Goal: Task Accomplishment & Management: Manage account settings

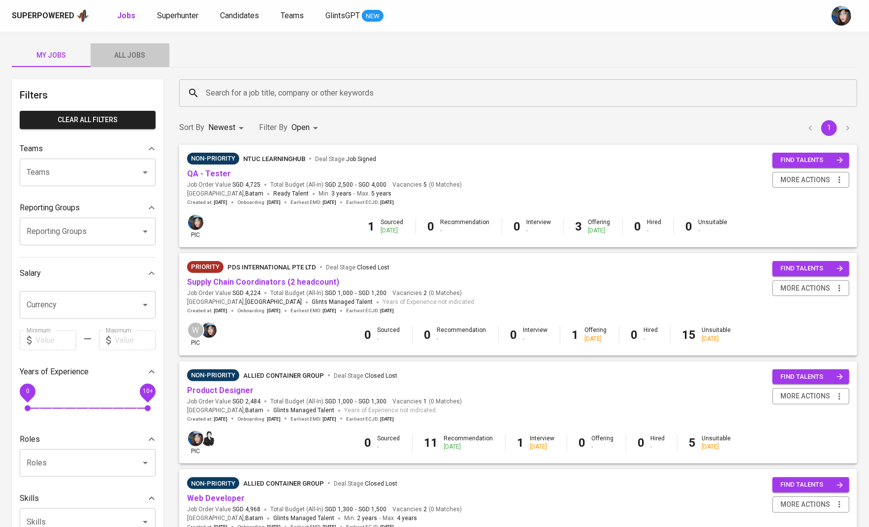
click at [136, 53] on span "All Jobs" at bounding box center [129, 55] width 67 height 12
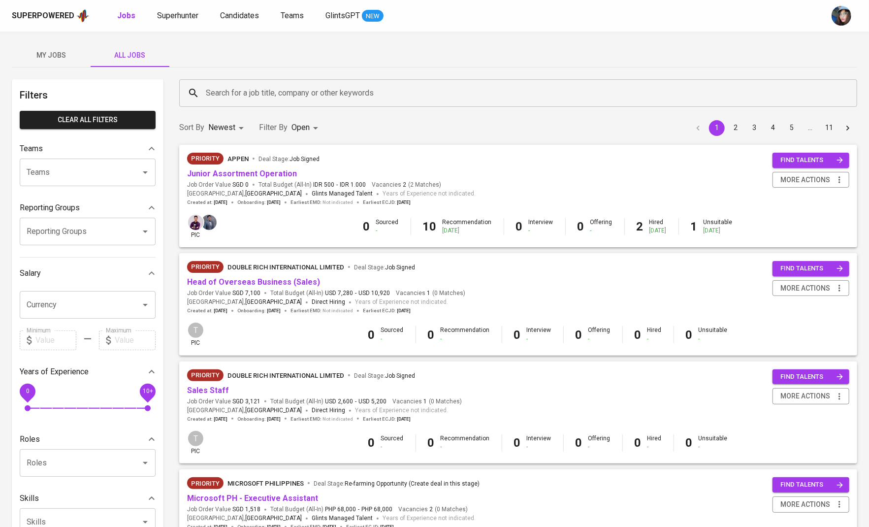
click at [214, 79] on div "Search for a job title, company or other keywords" at bounding box center [518, 93] width 678 height 28
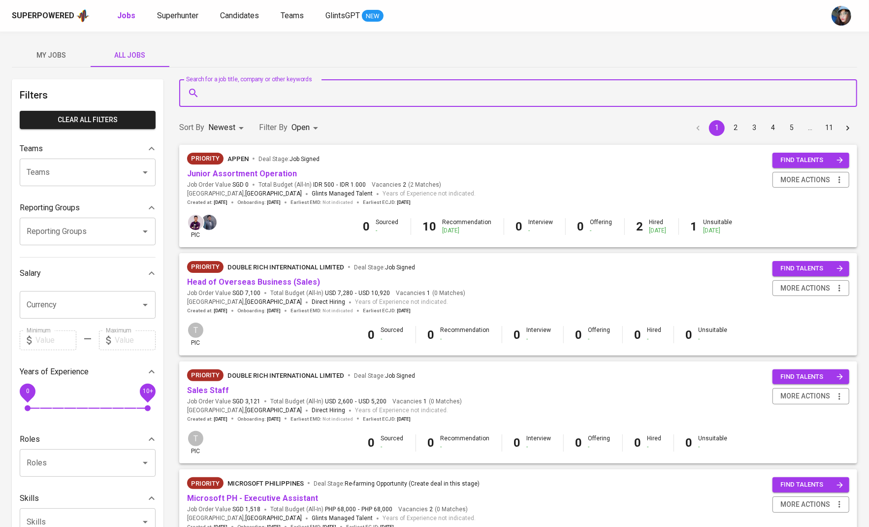
click at [231, 95] on input "Search for a job title, company or other keywords" at bounding box center [520, 93] width 635 height 19
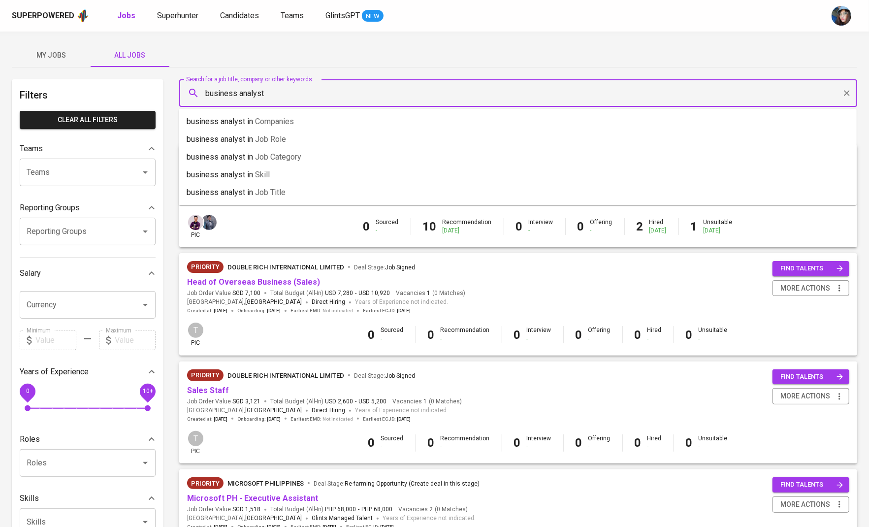
type input "business analyst"
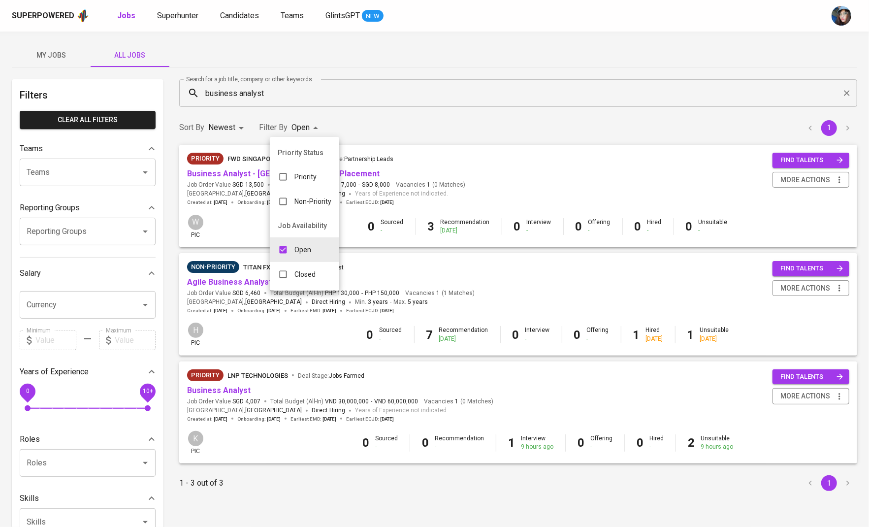
click at [315, 123] on body "Superpowered Jobs Superhunter Candidates Teams GlintsGPT NEW My Jobs All Jobs F…" at bounding box center [434, 336] width 869 height 672
click at [304, 280] on div "Closed" at bounding box center [297, 274] width 54 height 19
type input "OPEN,CLOSE"
checkbox input "true"
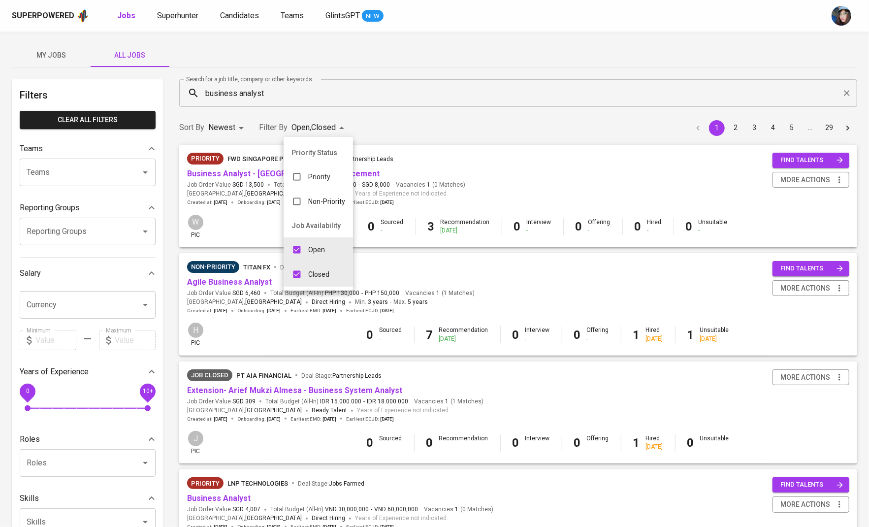
click at [454, 88] on div at bounding box center [434, 263] width 869 height 527
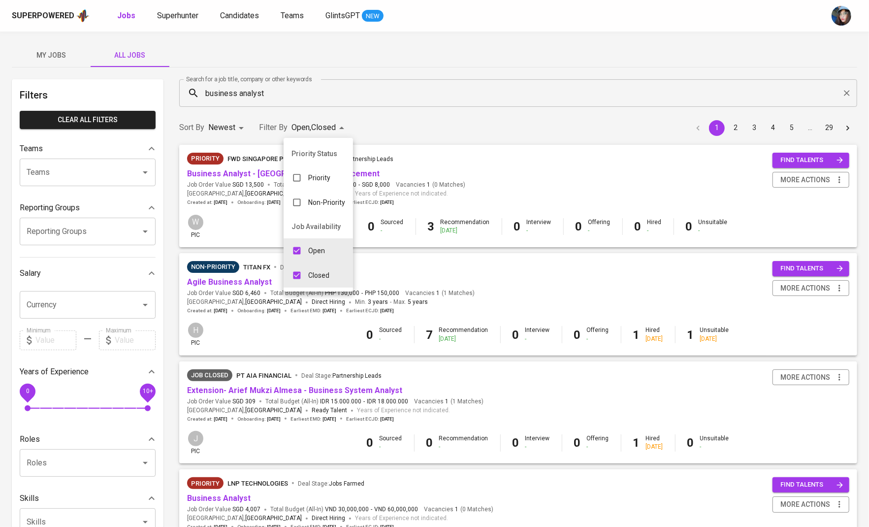
click at [327, 260] on div "Open" at bounding box center [308, 250] width 49 height 19
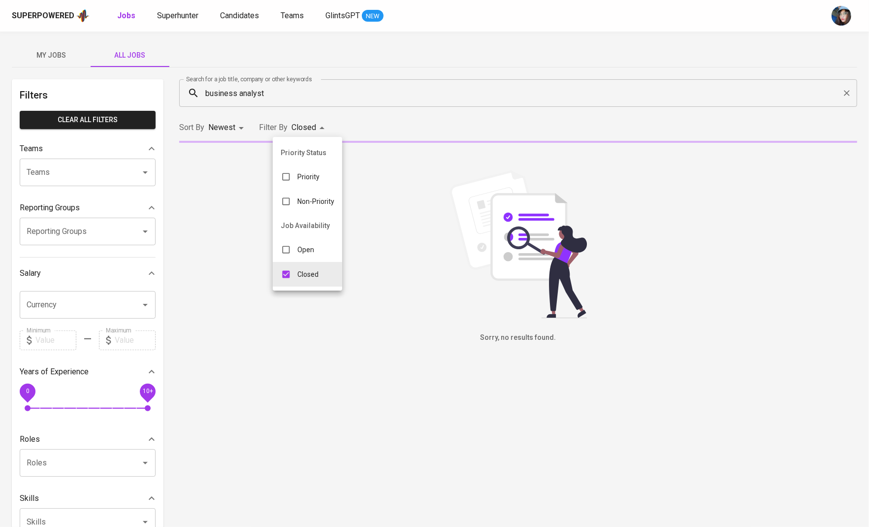
type input "CLOSE"
checkbox input "false"
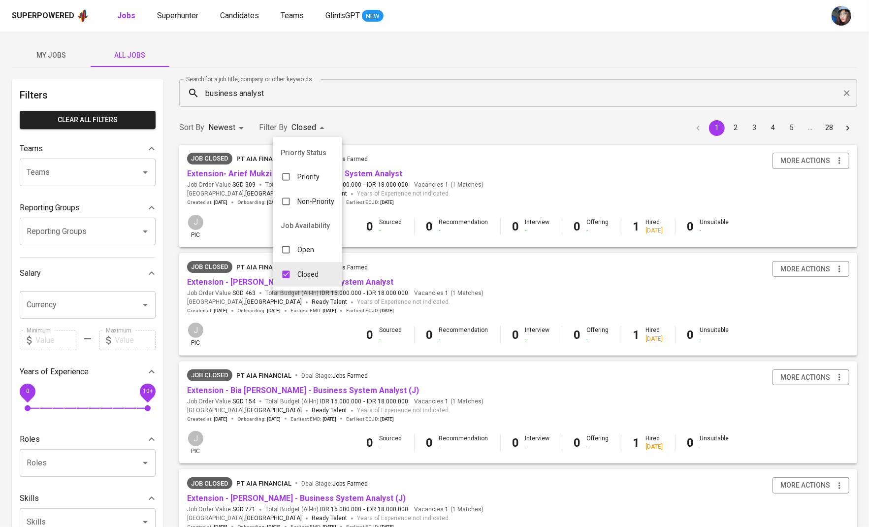
click at [404, 139] on div at bounding box center [434, 263] width 869 height 527
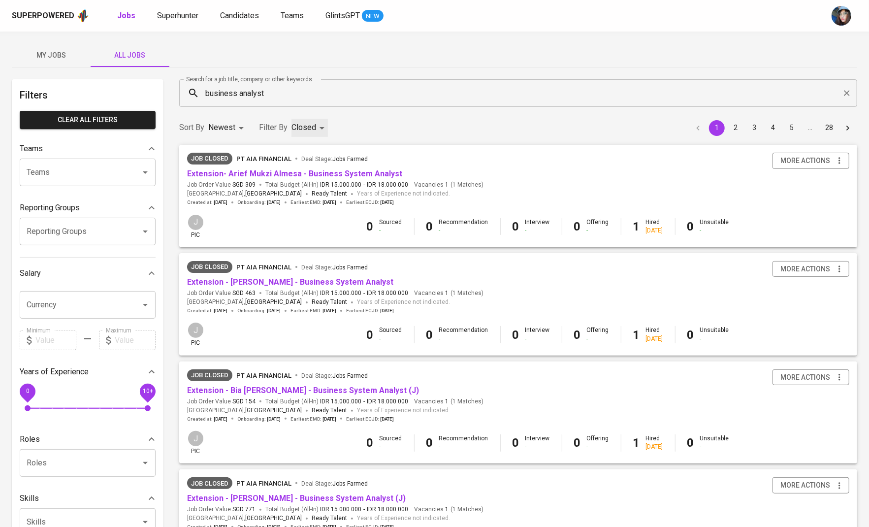
click at [262, 105] on div "business analyst Search for a job title, company or other keywords" at bounding box center [518, 93] width 678 height 28
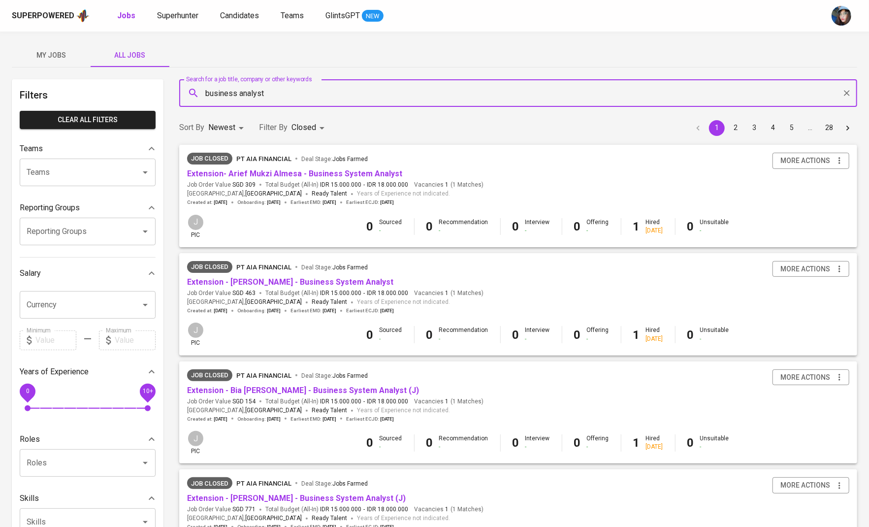
click at [262, 105] on div "business analyst Search for a job title, company or other keywords" at bounding box center [518, 93] width 678 height 28
type input "business analystN"
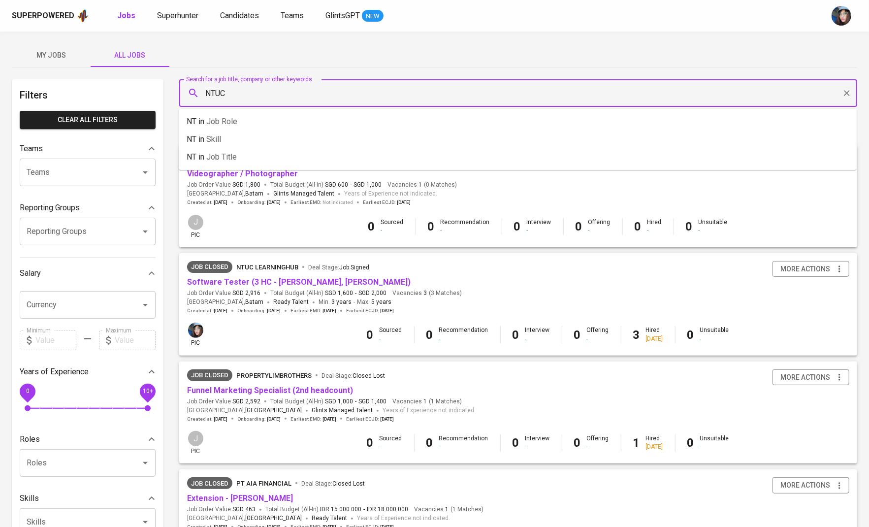
type input "NTUC"
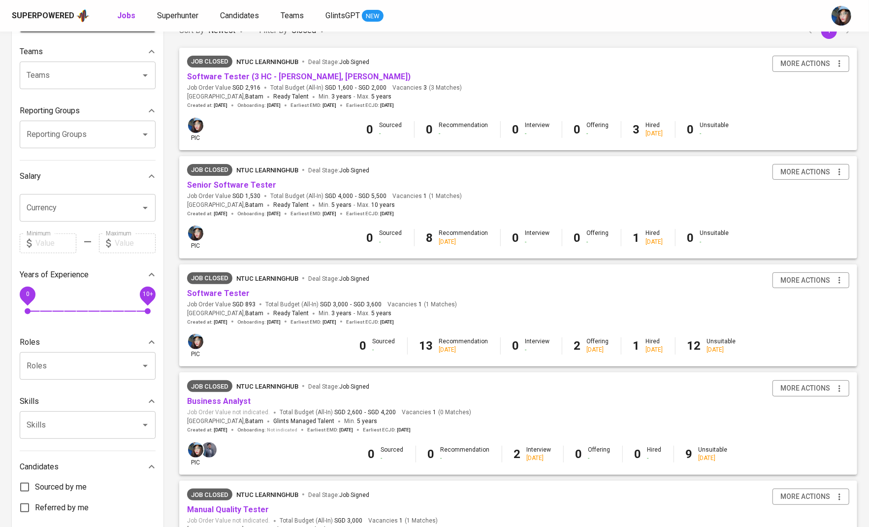
scroll to position [111, 0]
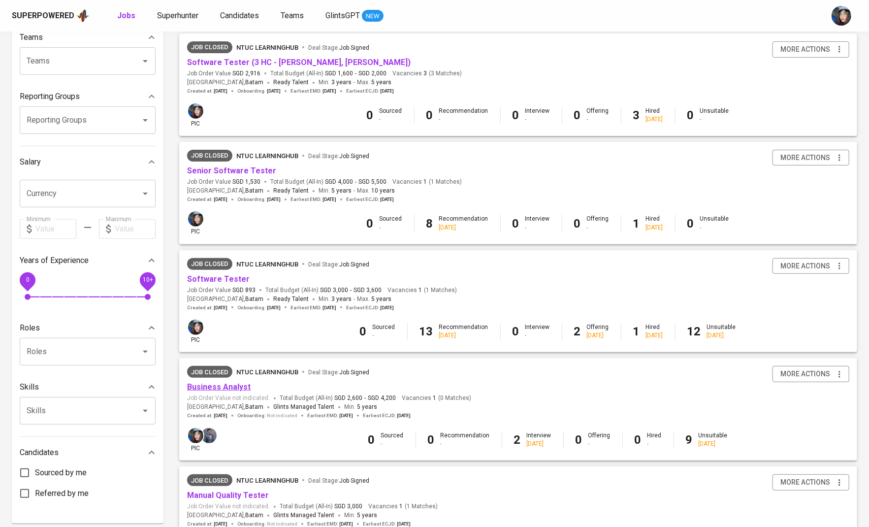
click at [228, 383] on link "Business Analyst" at bounding box center [219, 386] width 64 height 9
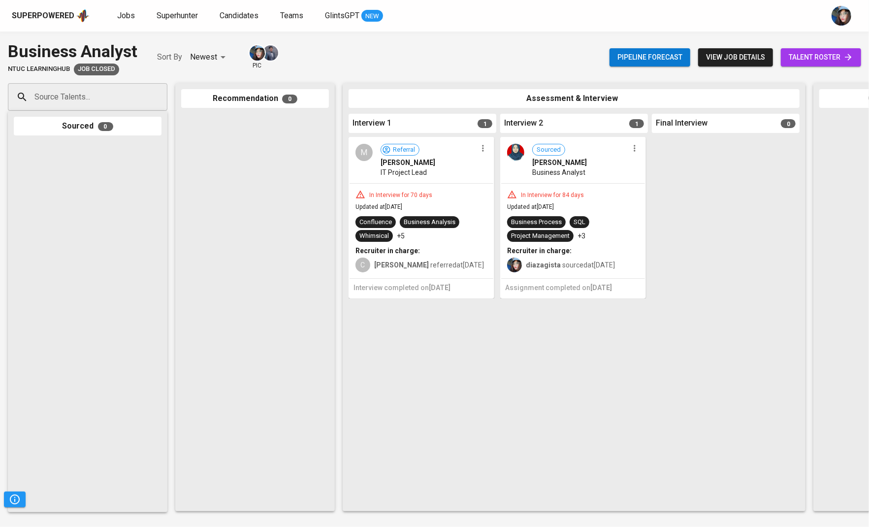
scroll to position [0, 44]
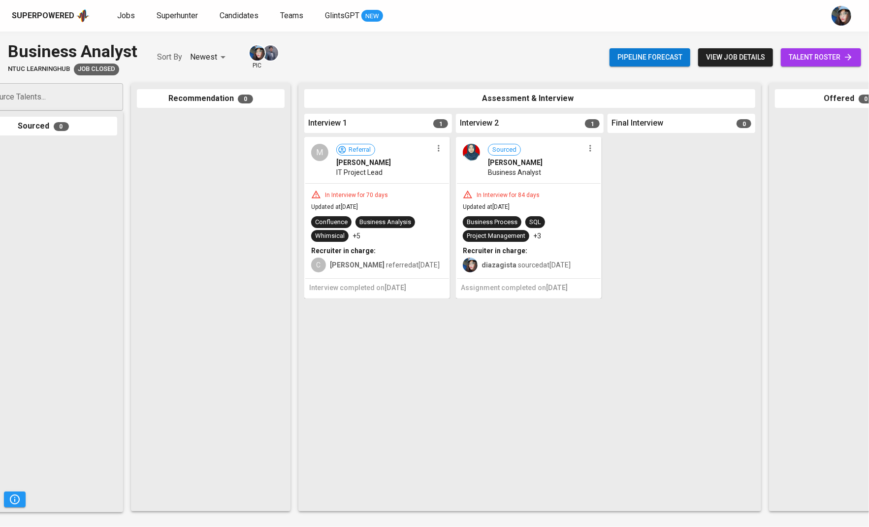
click at [589, 152] on icon "button" at bounding box center [589, 148] width 1 height 6
click at [516, 163] on div at bounding box center [434, 263] width 869 height 527
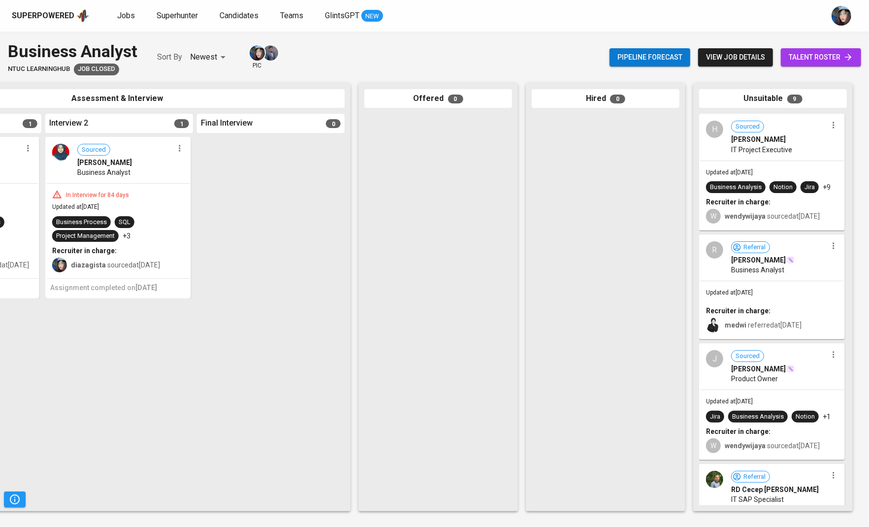
scroll to position [0, 455]
click at [178, 151] on icon "button" at bounding box center [180, 148] width 10 height 10
click at [798, 58] on div at bounding box center [434, 263] width 869 height 527
click at [810, 48] on link "talent roster" at bounding box center [821, 57] width 80 height 18
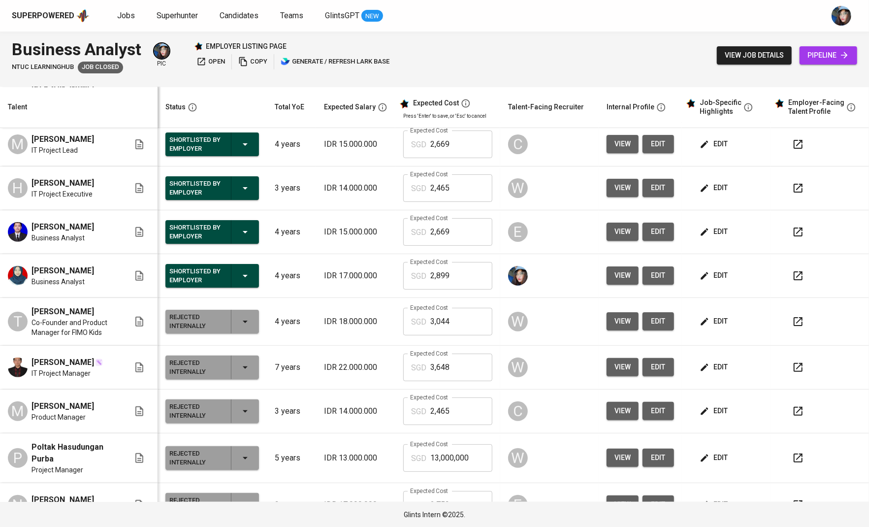
scroll to position [241, 0]
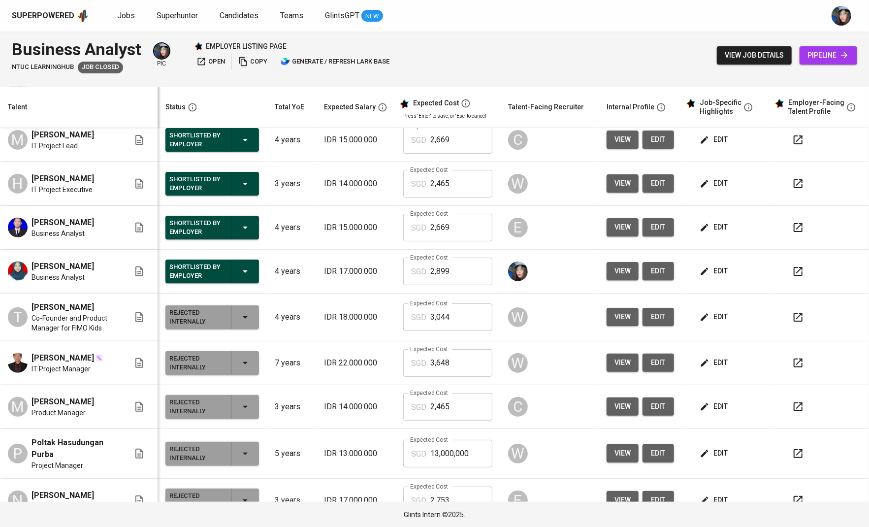
click at [728, 277] on span "edit" at bounding box center [715, 271] width 26 height 12
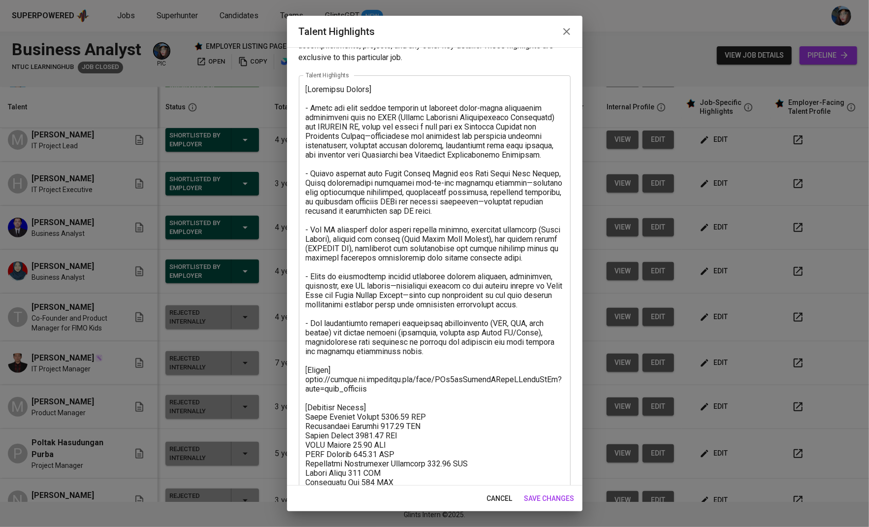
scroll to position [56, 0]
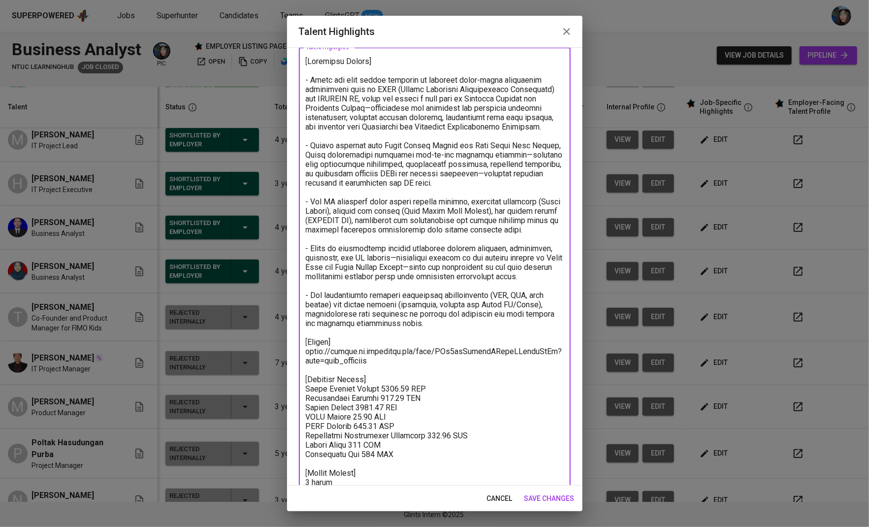
drag, startPoint x: 386, startPoint y: 357, endPoint x: 291, endPoint y: 346, distance: 95.7
click at [291, 346] on div "Enhance the Talent's profile by adding highlights relevant to this job - accomp…" at bounding box center [434, 266] width 295 height 438
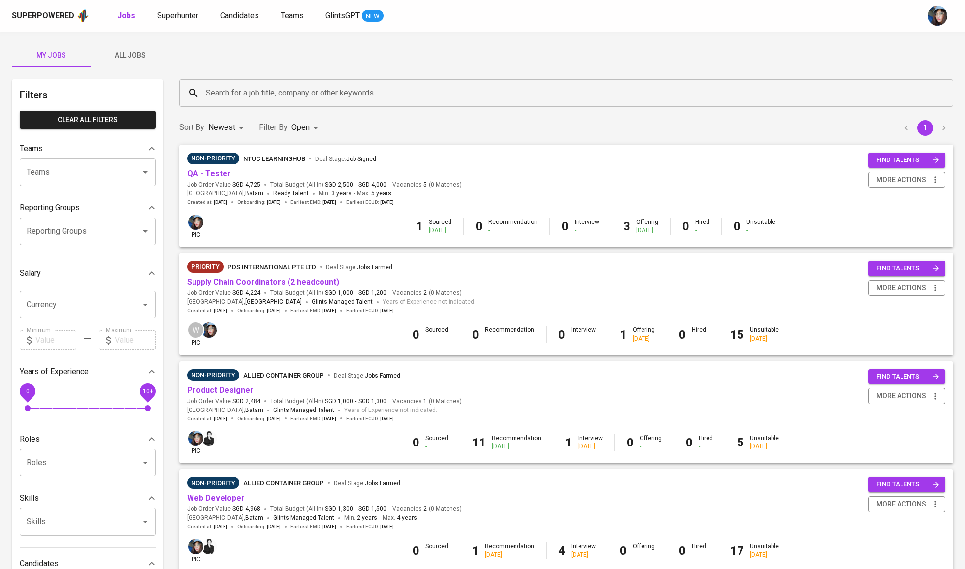
click at [221, 174] on link "QA - Tester" at bounding box center [209, 173] width 44 height 9
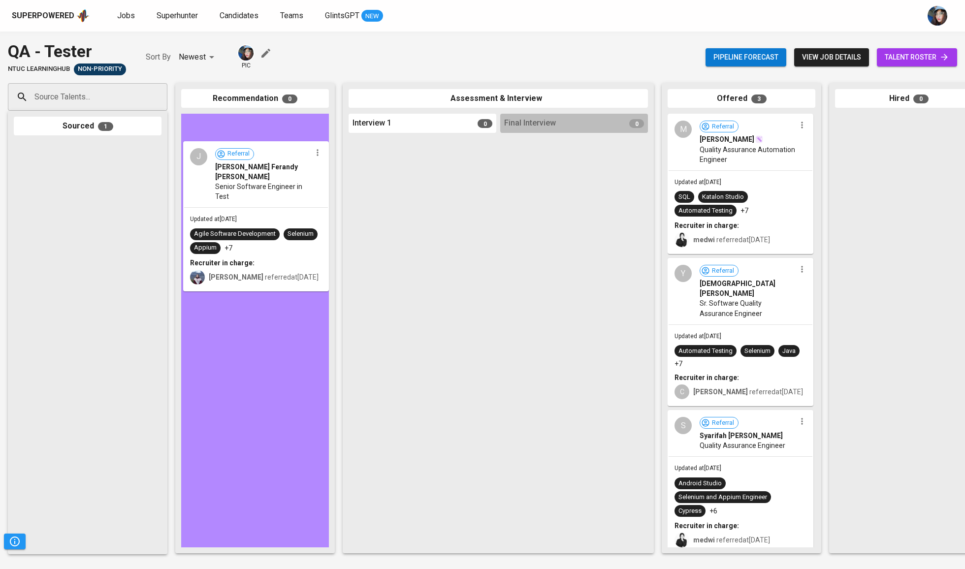
drag, startPoint x: 85, startPoint y: 183, endPoint x: 254, endPoint y: 183, distance: 169.4
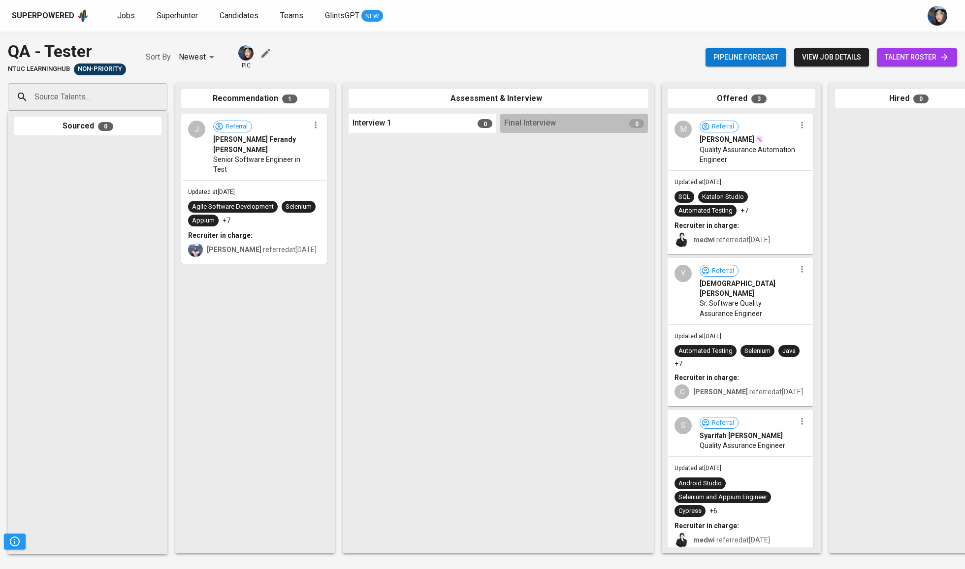
click at [121, 16] on span "Jobs" at bounding box center [126, 15] width 18 height 9
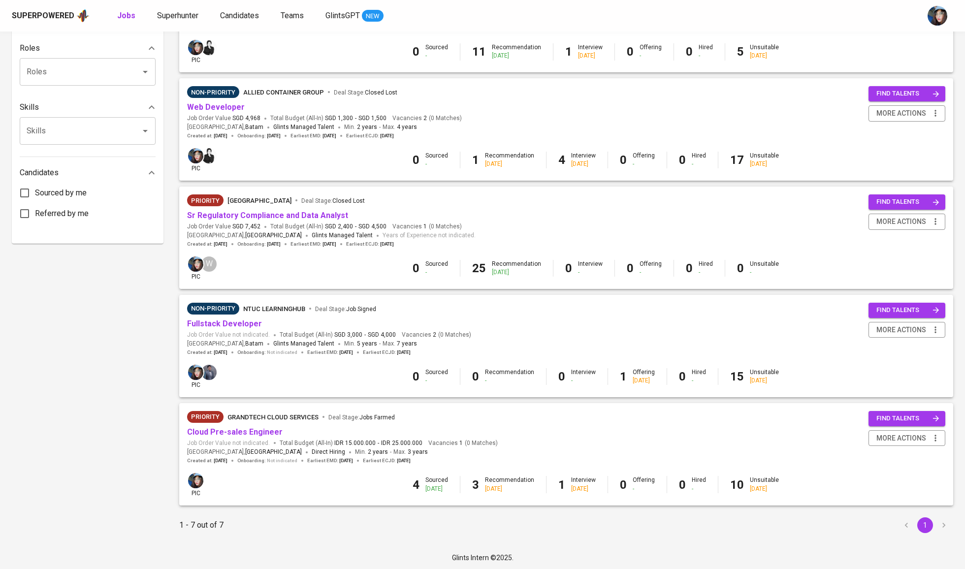
scroll to position [390, 0]
click at [258, 428] on link "Cloud Pre-sales Engineer" at bounding box center [235, 432] width 96 height 9
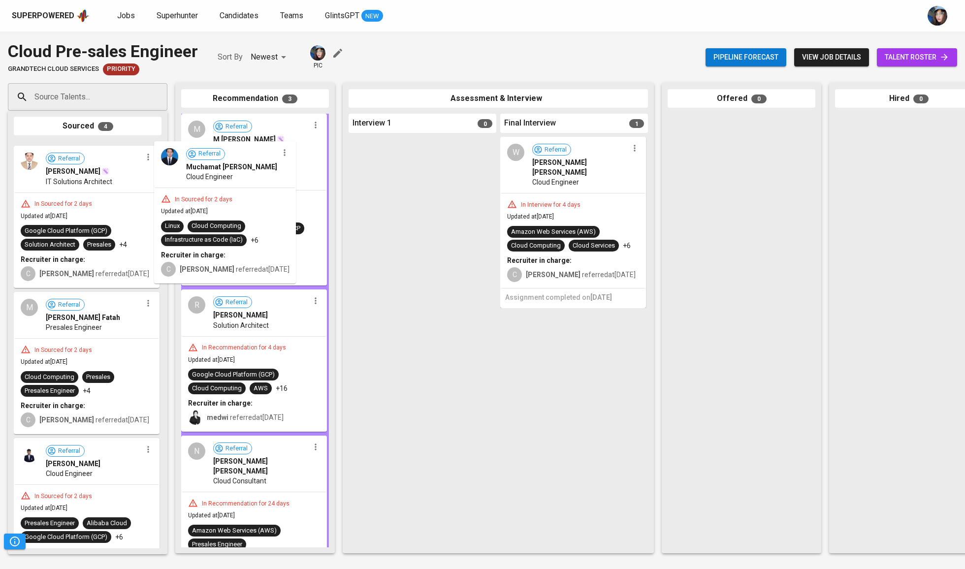
drag, startPoint x: 65, startPoint y: 172, endPoint x: 211, endPoint y: 172, distance: 146.2
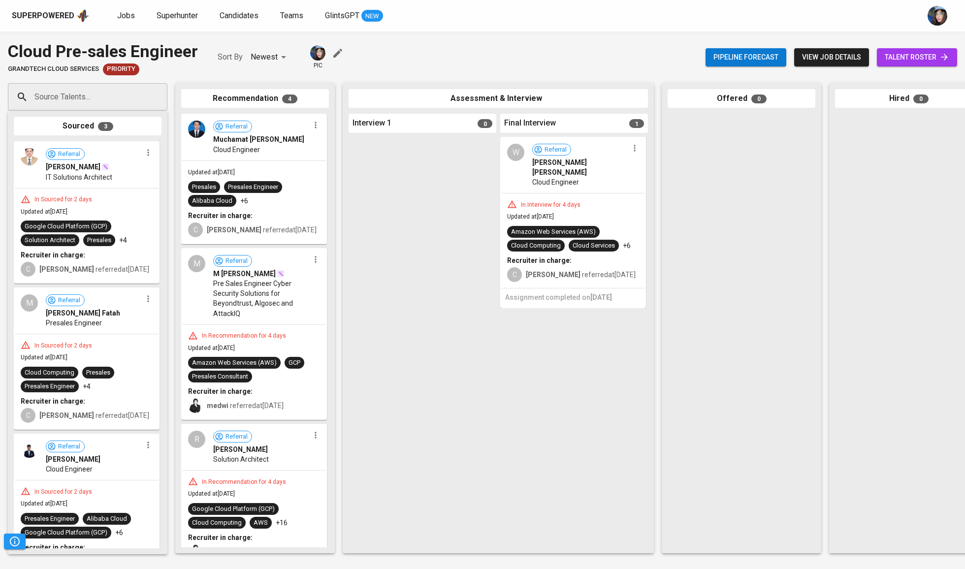
drag, startPoint x: 211, startPoint y: 172, endPoint x: 264, endPoint y: 205, distance: 62.3
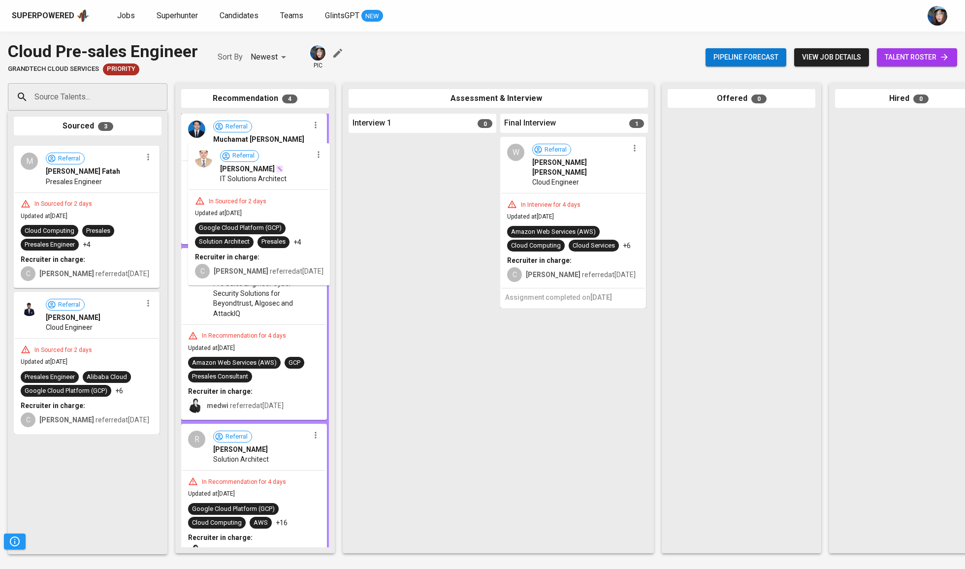
drag, startPoint x: 52, startPoint y: 185, endPoint x: 229, endPoint y: 187, distance: 177.7
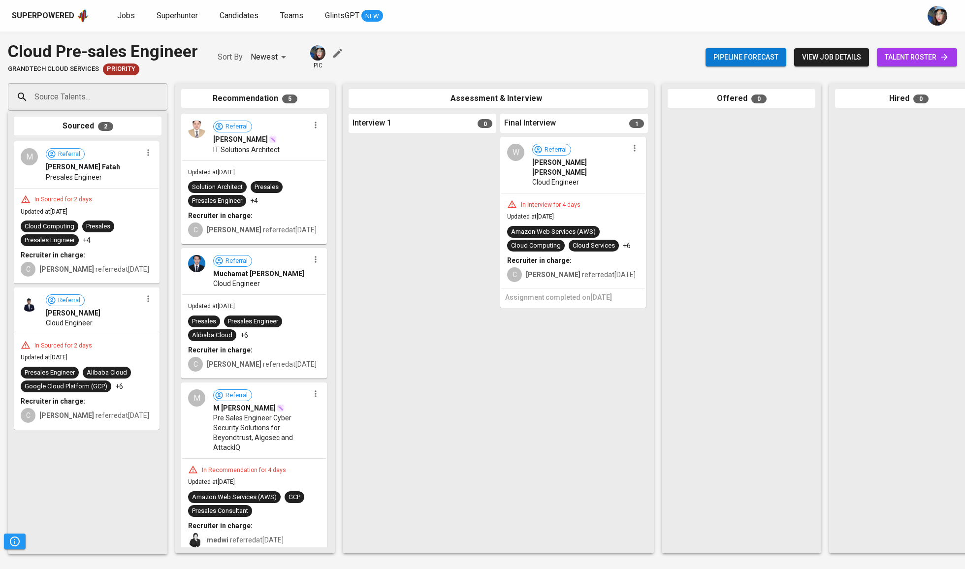
drag, startPoint x: 229, startPoint y: 187, endPoint x: 238, endPoint y: 186, distance: 9.4
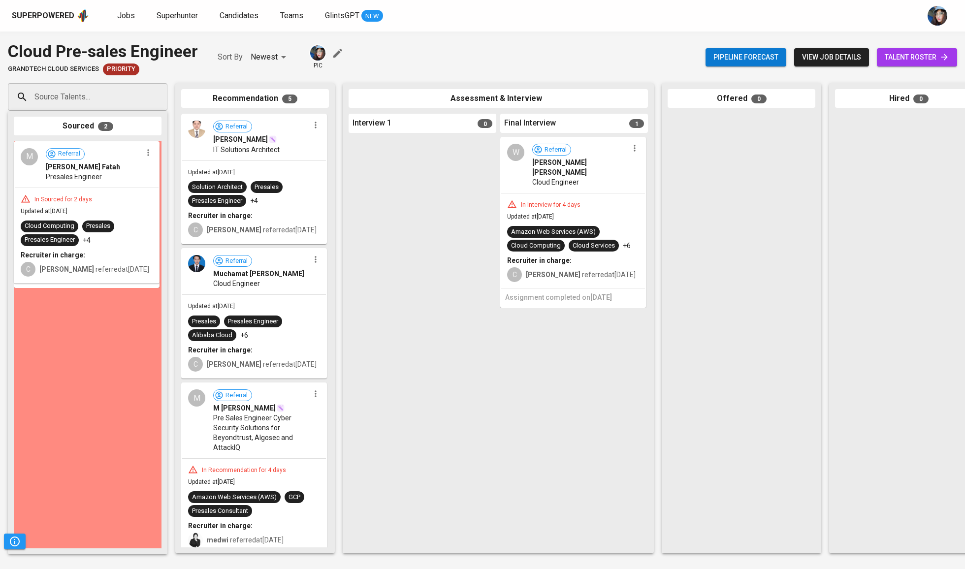
drag, startPoint x: 64, startPoint y: 185, endPoint x: 258, endPoint y: 190, distance: 195.0
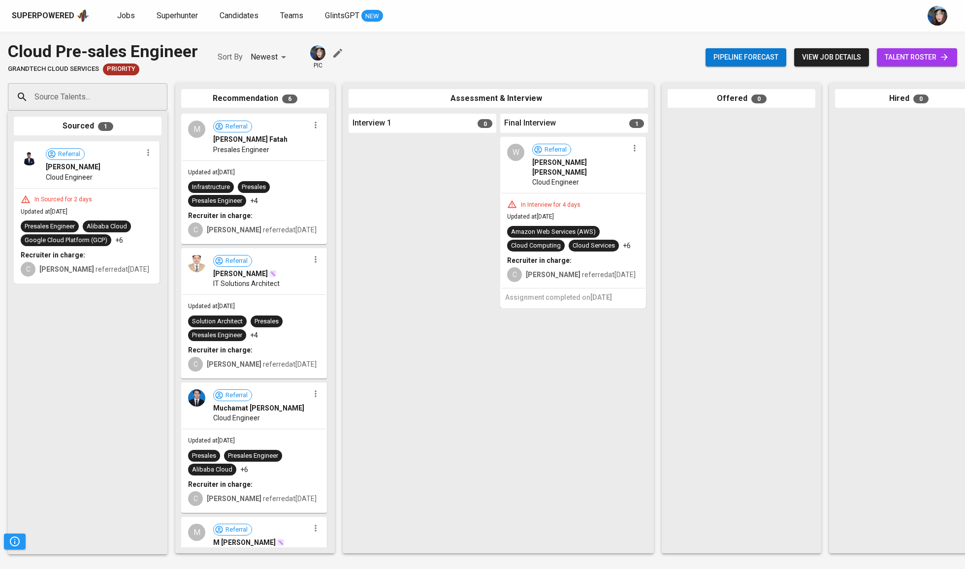
drag, startPoint x: 258, startPoint y: 190, endPoint x: 261, endPoint y: 195, distance: 6.4
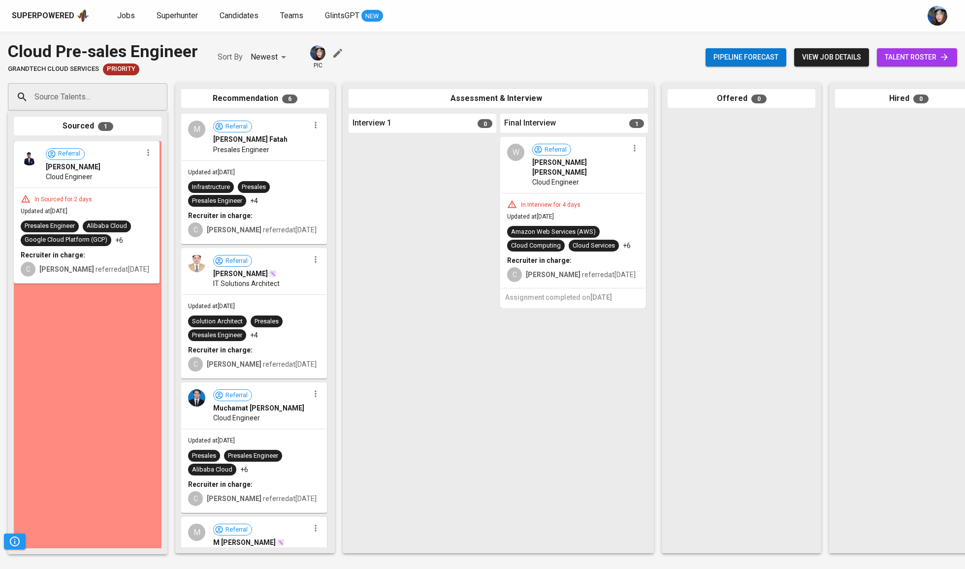
drag, startPoint x: 89, startPoint y: 186, endPoint x: 272, endPoint y: 191, distance: 183.2
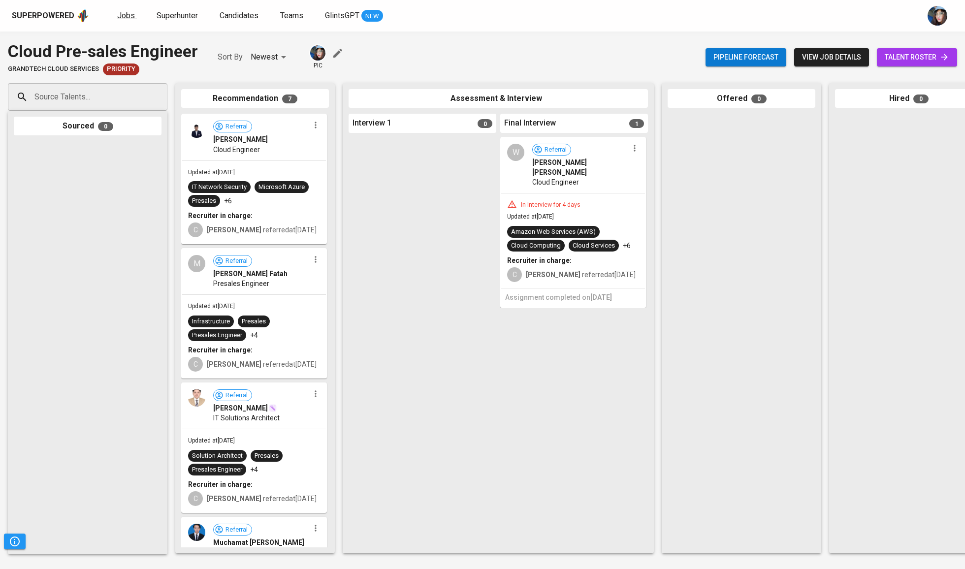
click at [124, 15] on span "Jobs" at bounding box center [126, 15] width 18 height 9
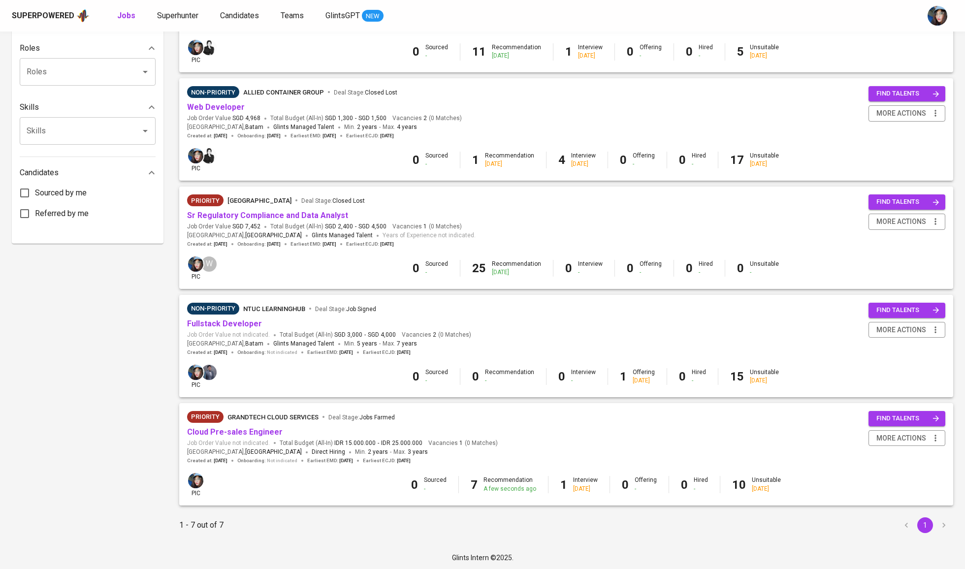
scroll to position [390, 0]
click at [262, 428] on link "Cloud Pre-sales Engineer" at bounding box center [235, 432] width 96 height 9
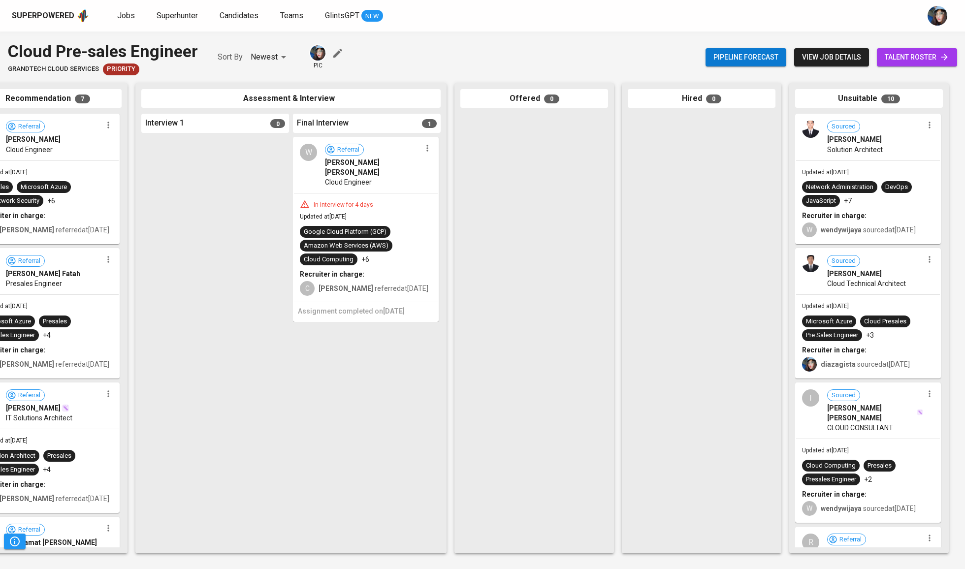
scroll to position [0, 207]
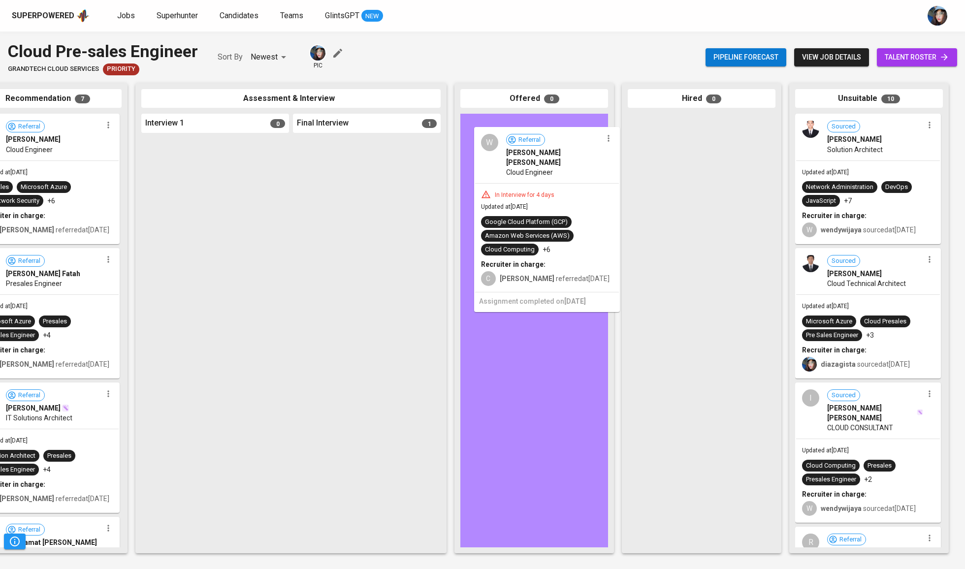
drag, startPoint x: 333, startPoint y: 207, endPoint x: 516, endPoint y: 198, distance: 183.9
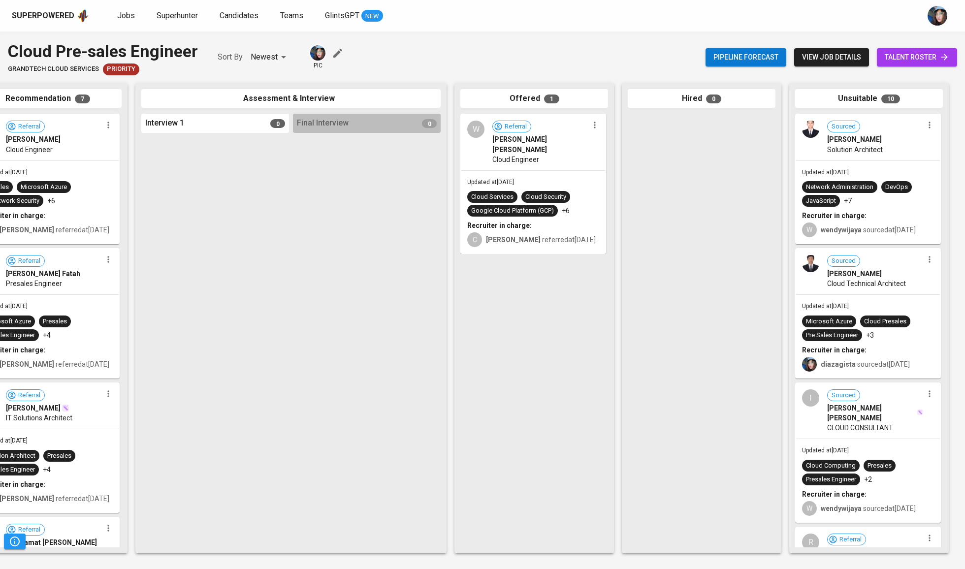
scroll to position [0, 0]
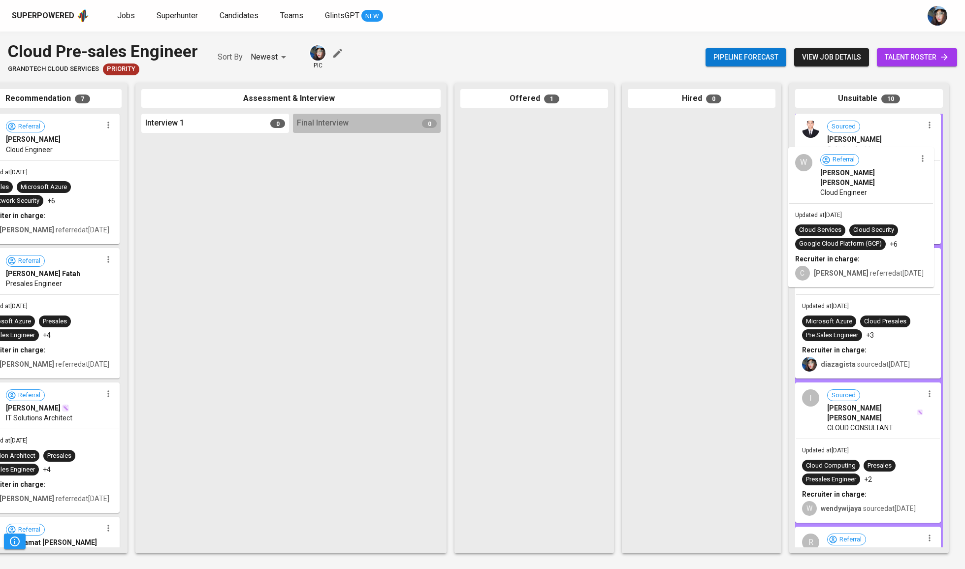
drag, startPoint x: 509, startPoint y: 181, endPoint x: 850, endPoint y: 217, distance: 342.6
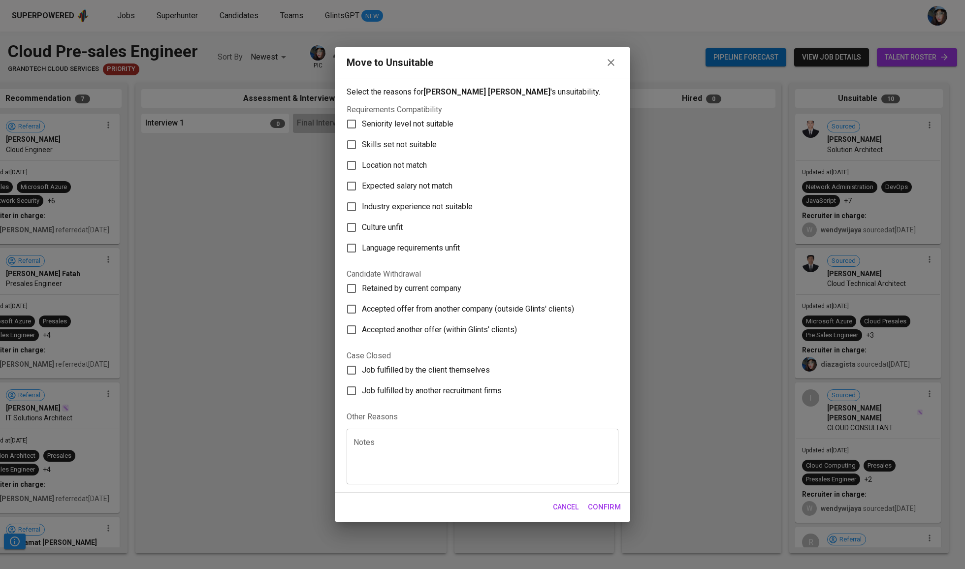
click at [393, 134] on label "Skills set not suitable" at bounding box center [475, 144] width 269 height 21
click at [362, 134] on input "Skills set not suitable" at bounding box center [351, 144] width 21 height 21
click at [419, 139] on span "Skills set not suitable" at bounding box center [399, 145] width 75 height 12
click at [362, 134] on input "Skills set not suitable" at bounding box center [351, 144] width 21 height 21
click at [419, 139] on span "Skills set not suitable" at bounding box center [399, 145] width 75 height 12
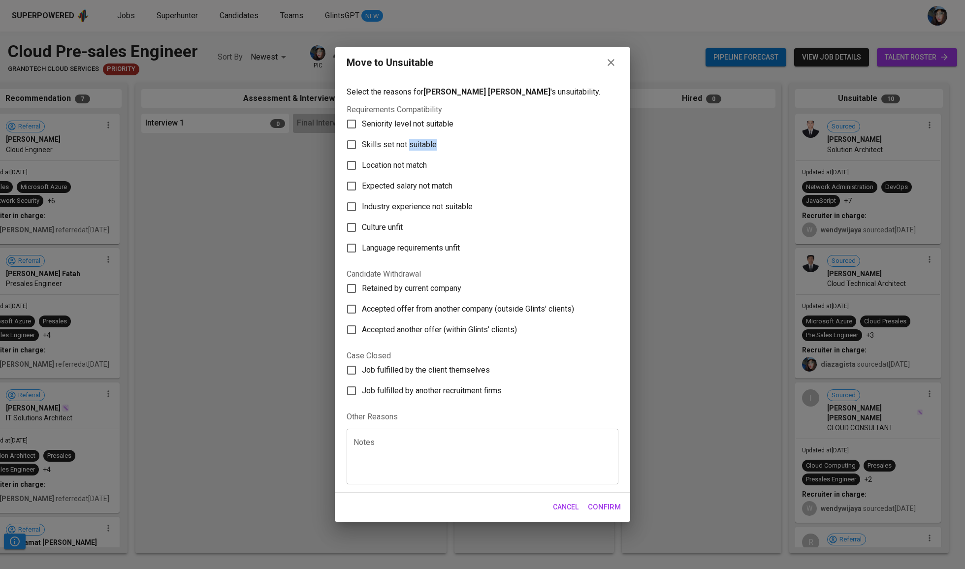
click at [362, 134] on input "Skills set not suitable" at bounding box center [351, 144] width 21 height 21
checkbox input "true"
click at [613, 513] on span "Confirm" at bounding box center [604, 507] width 33 height 13
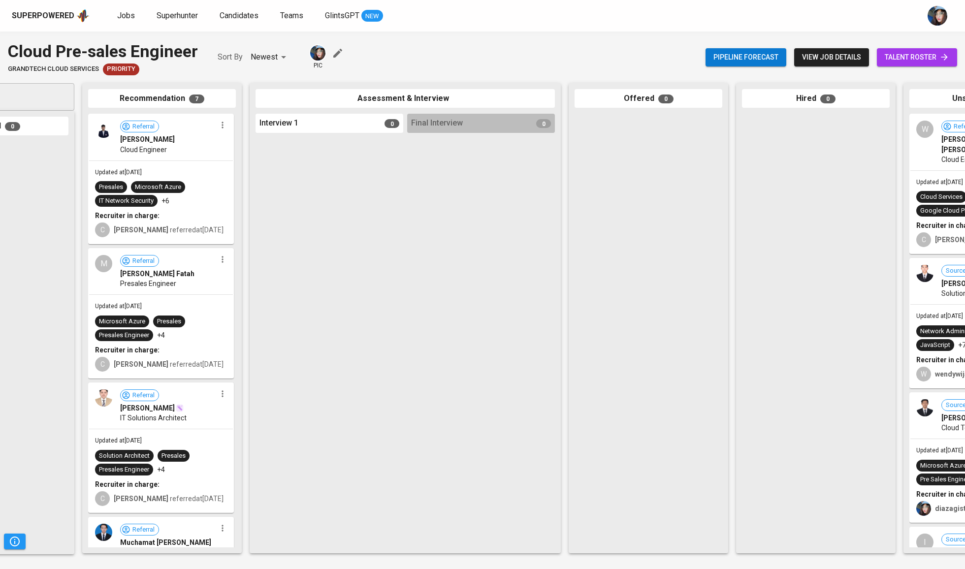
scroll to position [0, 72]
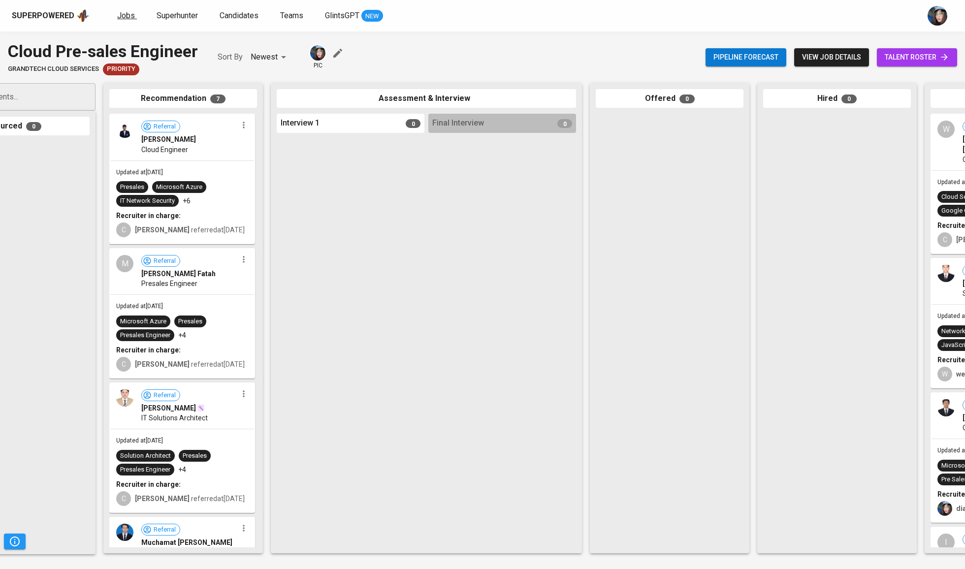
click at [123, 18] on span "Jobs" at bounding box center [126, 15] width 18 height 9
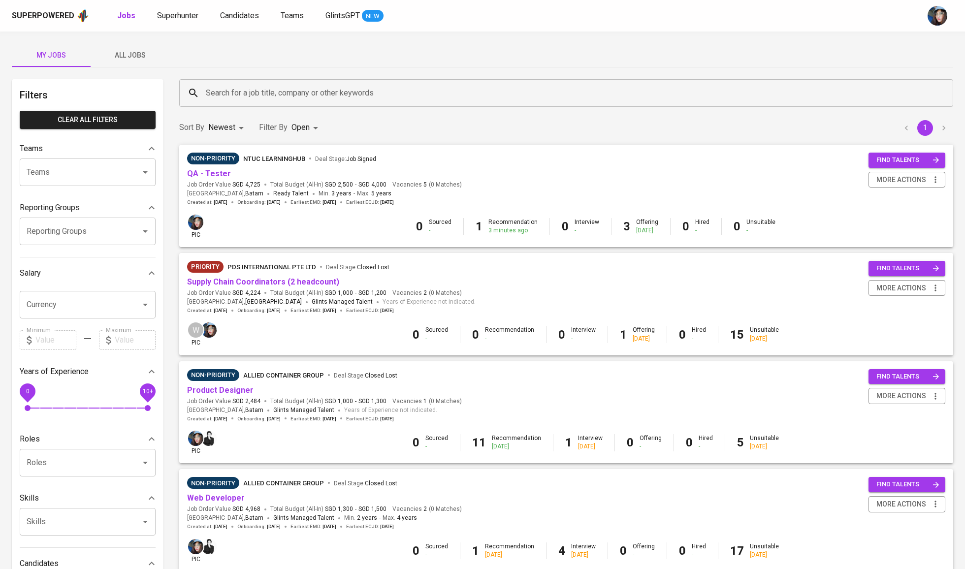
click at [288, 81] on div "Search for a job title, company or other keywords" at bounding box center [566, 93] width 774 height 28
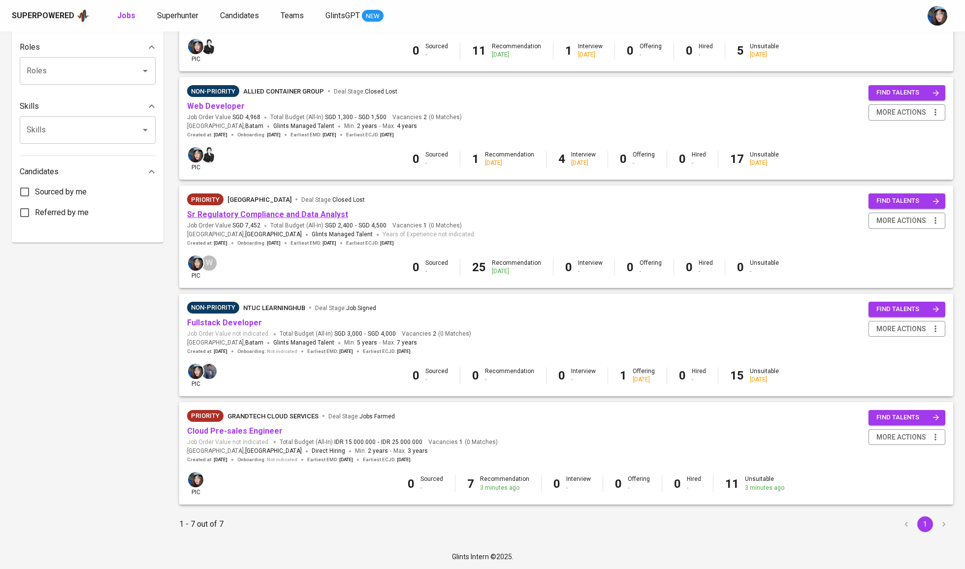
scroll to position [390, 0]
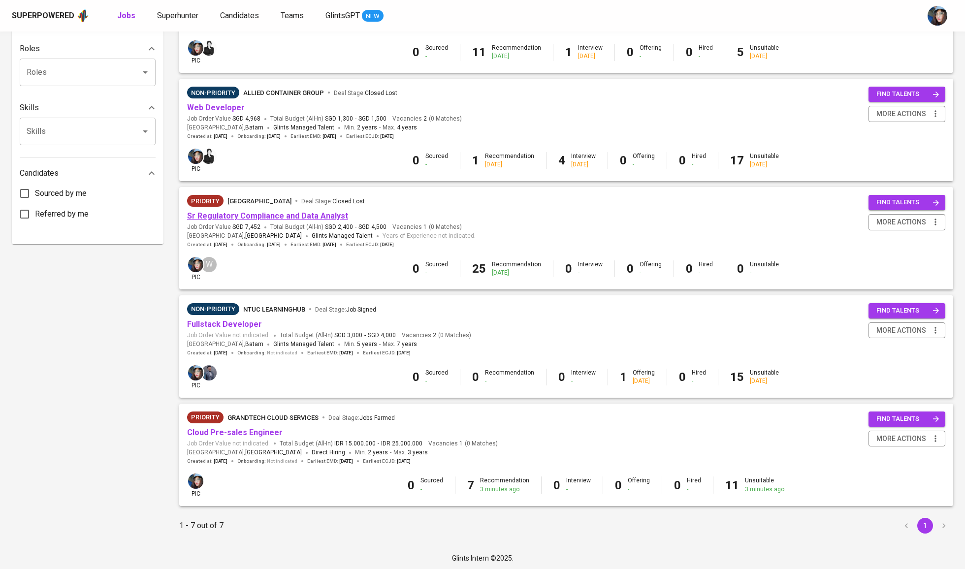
click at [282, 213] on link "Sr Regulatory Compliance and Data Analyst" at bounding box center [267, 215] width 161 height 9
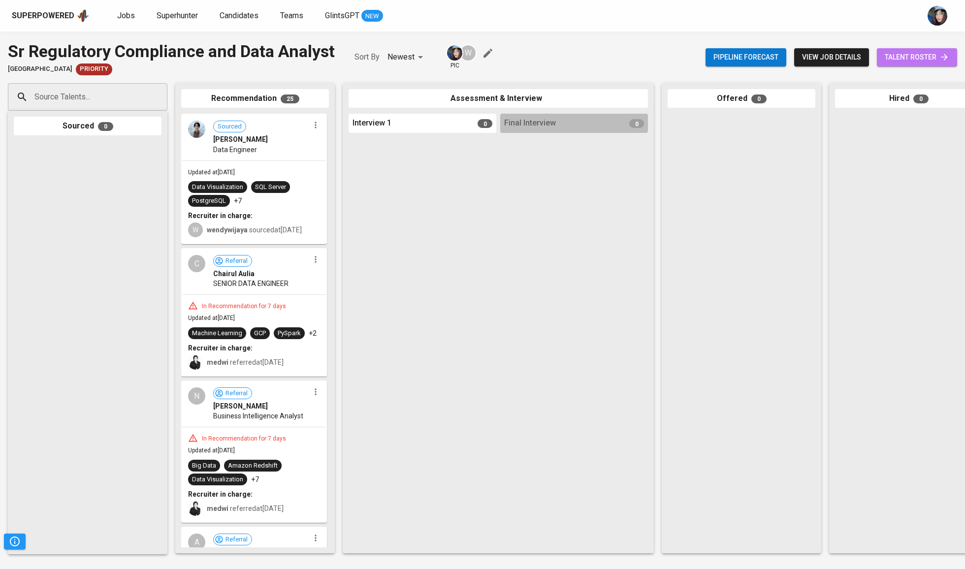
click at [948, 58] on icon at bounding box center [944, 57] width 10 height 10
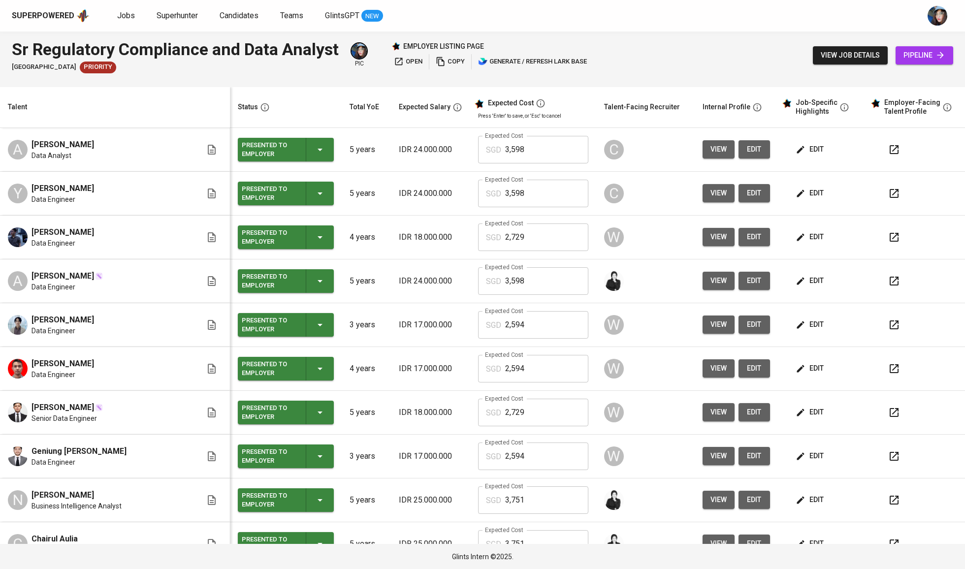
click at [804, 241] on span "edit" at bounding box center [811, 237] width 26 height 12
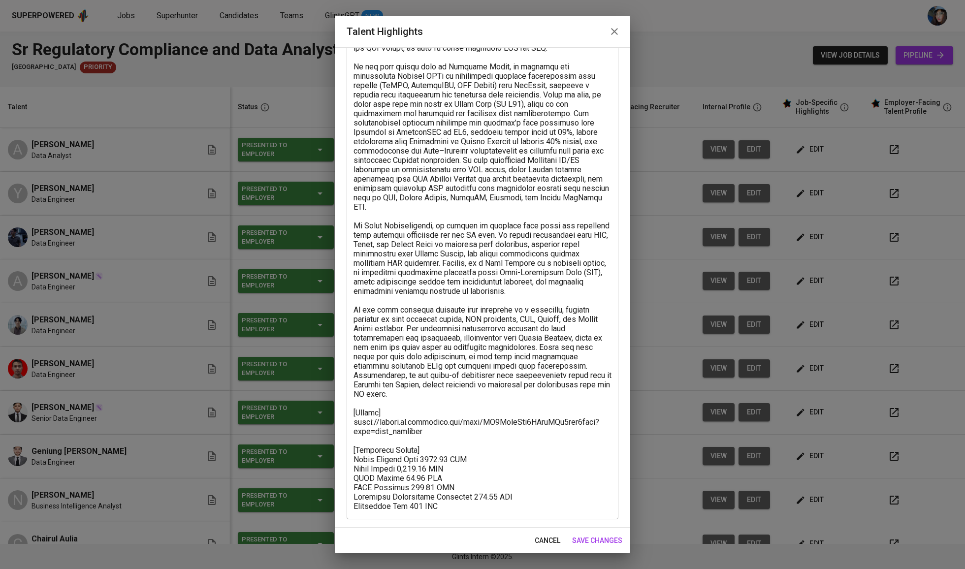
scroll to position [134, 0]
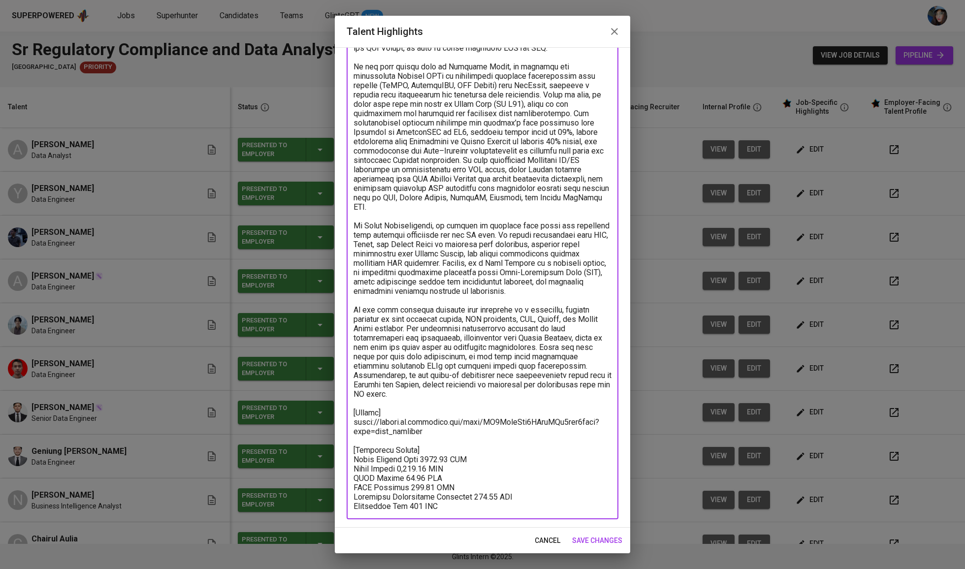
drag, startPoint x: 424, startPoint y: 400, endPoint x: 351, endPoint y: 398, distance: 73.4
click at [347, 398] on div "x Talent Highlights" at bounding box center [483, 243] width 272 height 551
click at [380, 399] on textarea at bounding box center [482, 244] width 258 height 533
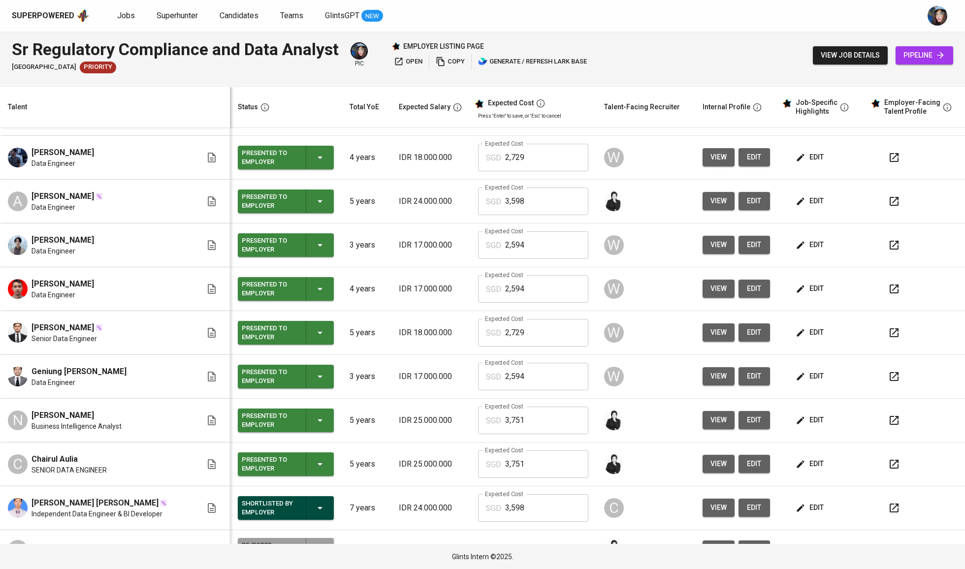
scroll to position [84, 0]
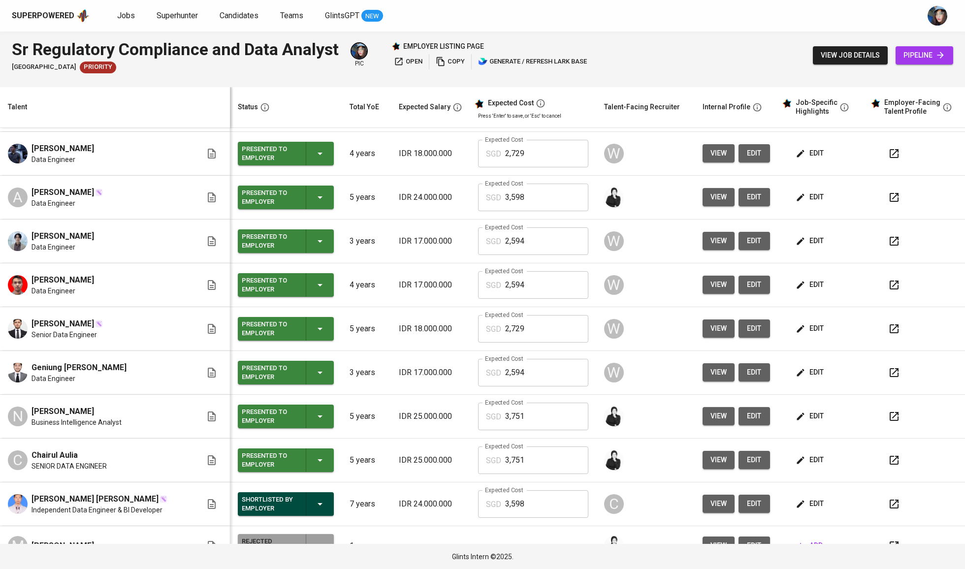
click at [780, 374] on td "edit" at bounding box center [822, 373] width 89 height 44
click at [802, 375] on span "edit" at bounding box center [811, 372] width 26 height 12
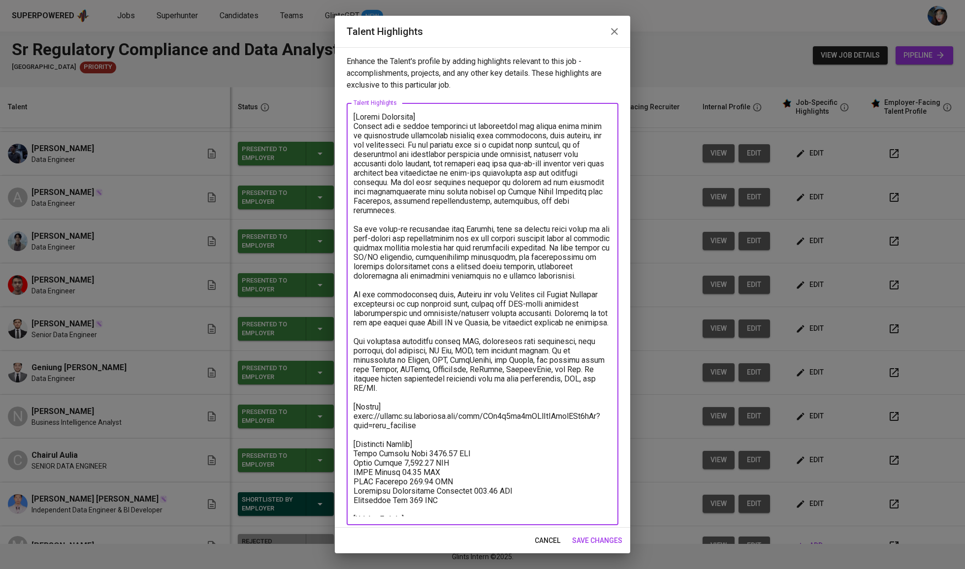
drag, startPoint x: 424, startPoint y: 413, endPoint x: 329, endPoint y: 401, distance: 95.7
click at [329, 401] on div "Talent Highlights Enhance the Talent's profile by adding highlights relevant to…" at bounding box center [482, 284] width 965 height 569
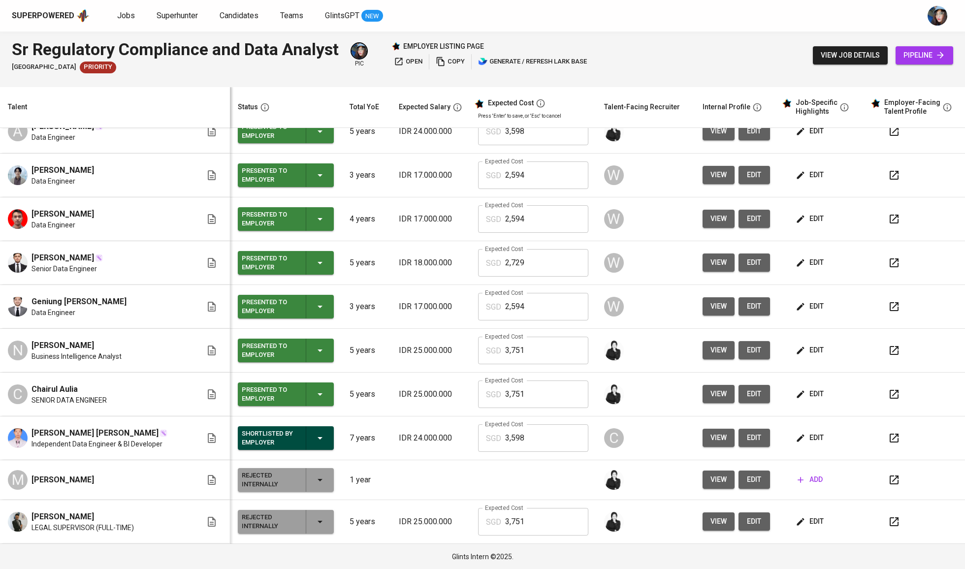
scroll to position [148, 0]
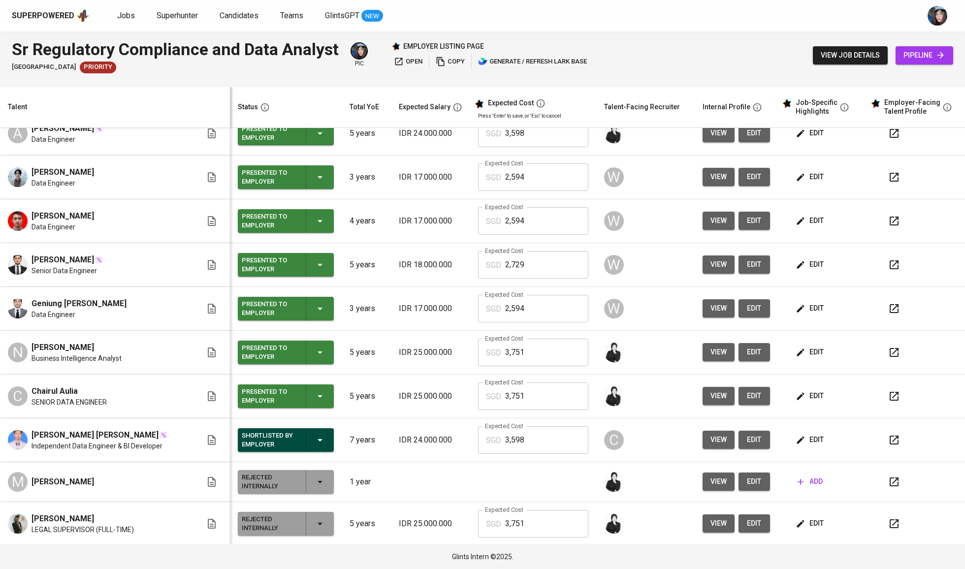
click at [806, 431] on td "edit" at bounding box center [822, 440] width 89 height 44
click at [808, 439] on span "edit" at bounding box center [811, 440] width 26 height 12
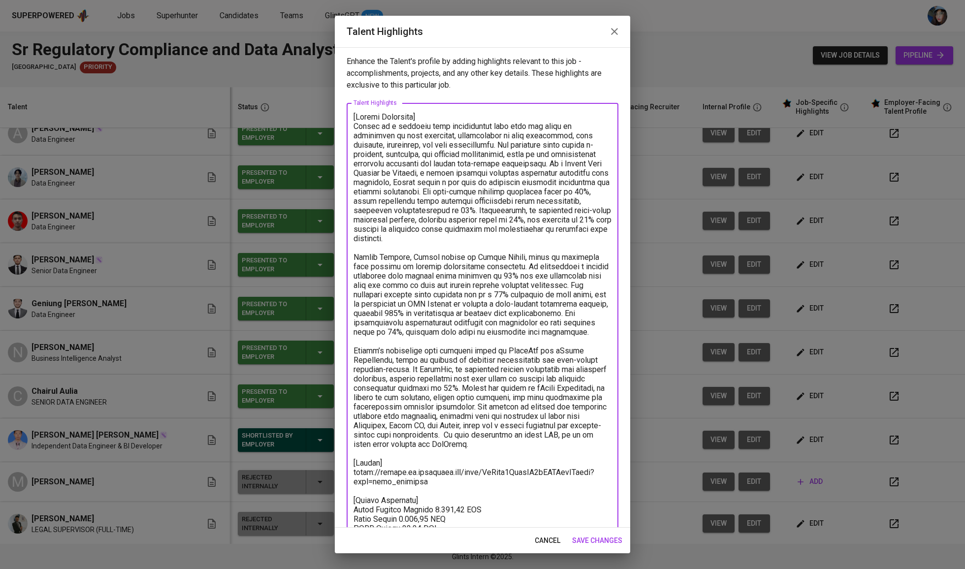
drag, startPoint x: 373, startPoint y: 474, endPoint x: 325, endPoint y: 467, distance: 48.2
click at [325, 467] on div "Talent Highlights Enhance the Talent's profile by adding highlights relevant to…" at bounding box center [482, 284] width 965 height 569
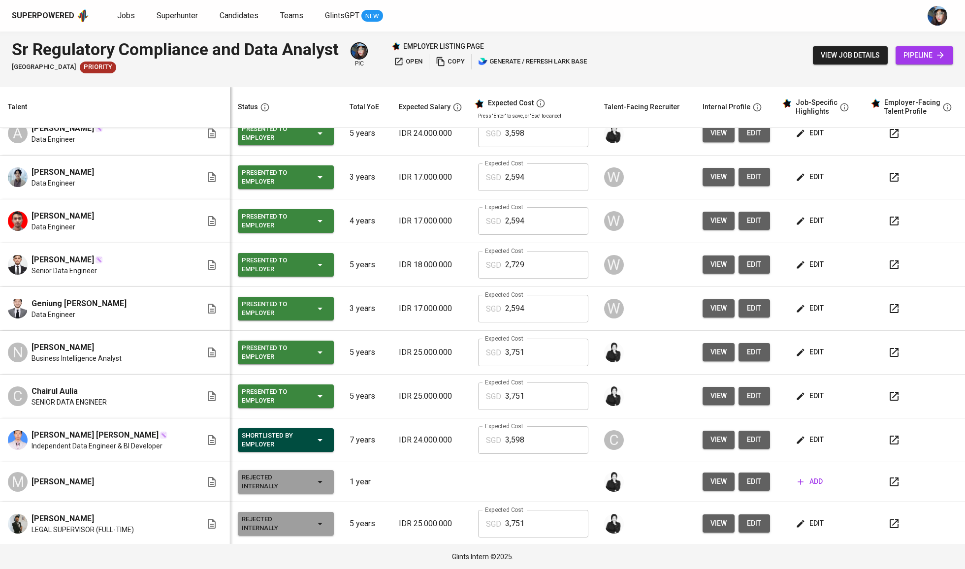
scroll to position [44, 0]
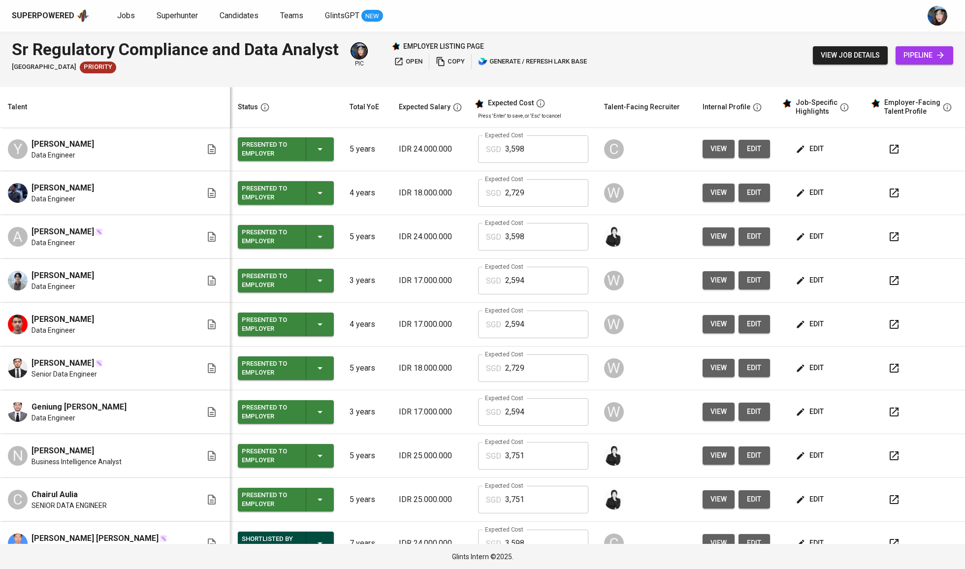
click at [28, 46] on div "Sr Regulatory Compliance and Data Analyst" at bounding box center [175, 49] width 327 height 24
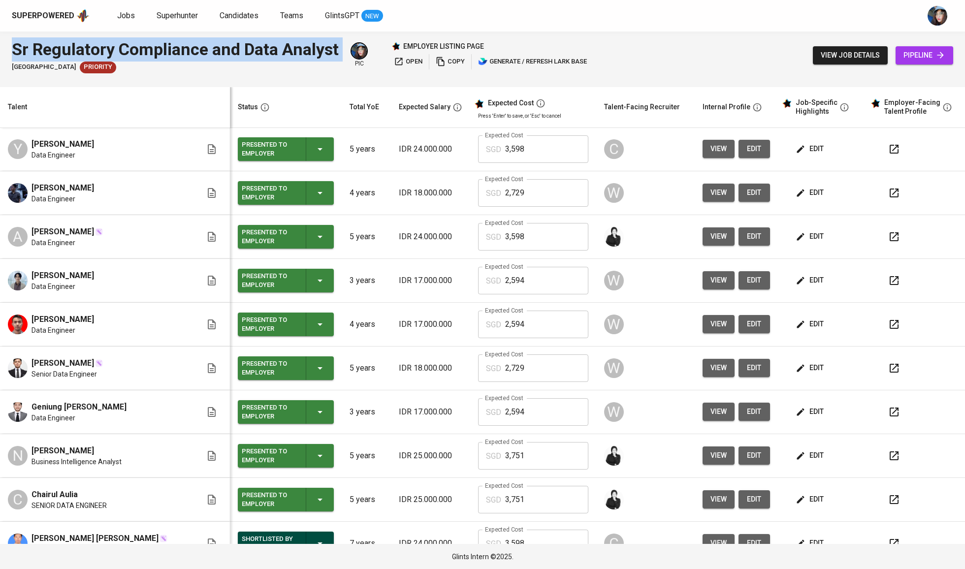
click at [28, 46] on div "Sr Regulatory Compliance and Data Analyst" at bounding box center [175, 49] width 327 height 24
copy div "Sr Regulatory Compliance and Data Analyst"
click at [291, 47] on div "Sr Regulatory Compliance and Data Analyst" at bounding box center [175, 49] width 327 height 24
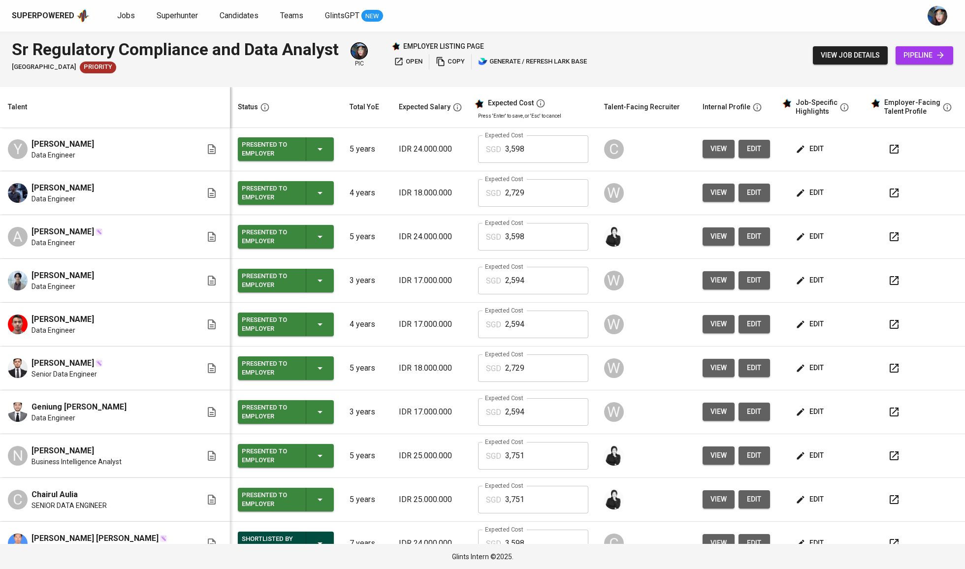
click at [291, 47] on div "Sr Regulatory Compliance and Data Analyst" at bounding box center [175, 49] width 327 height 24
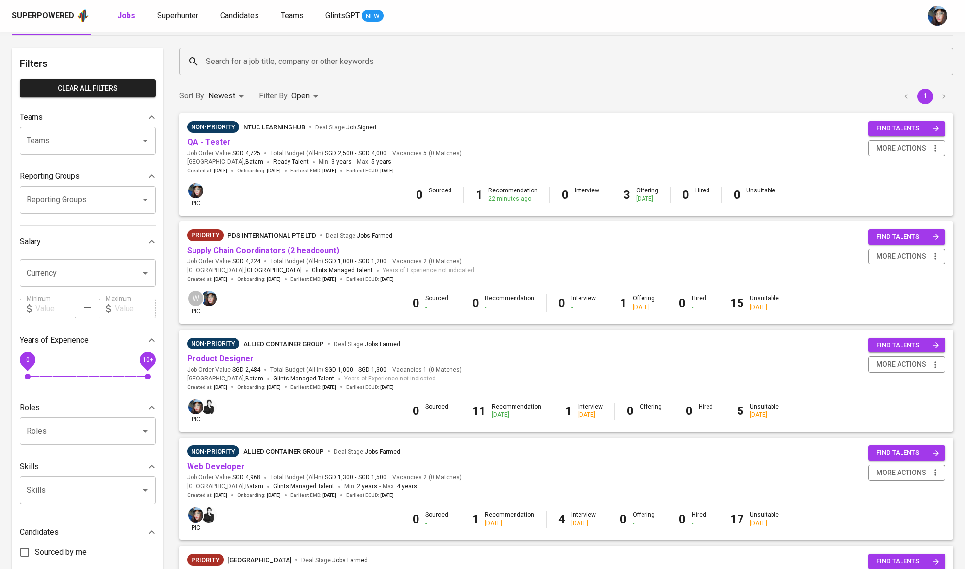
scroll to position [34, 0]
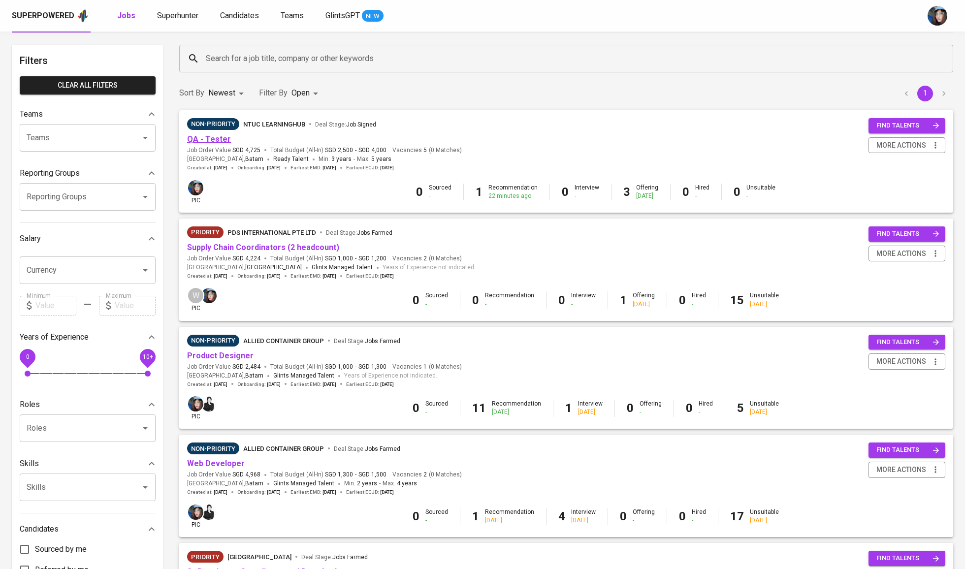
click at [224, 135] on link "QA - Tester" at bounding box center [209, 138] width 44 height 9
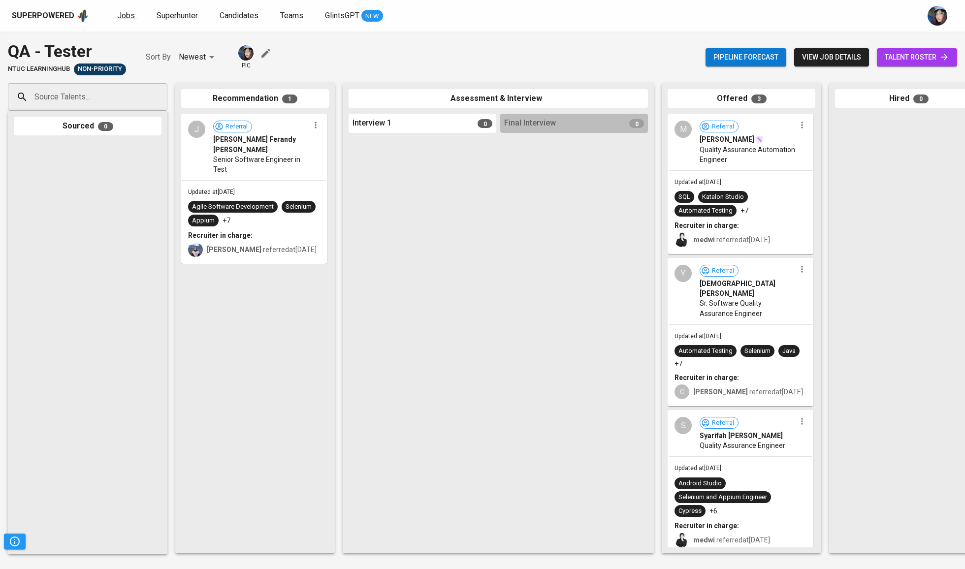
click at [132, 16] on link "Jobs" at bounding box center [127, 16] width 20 height 12
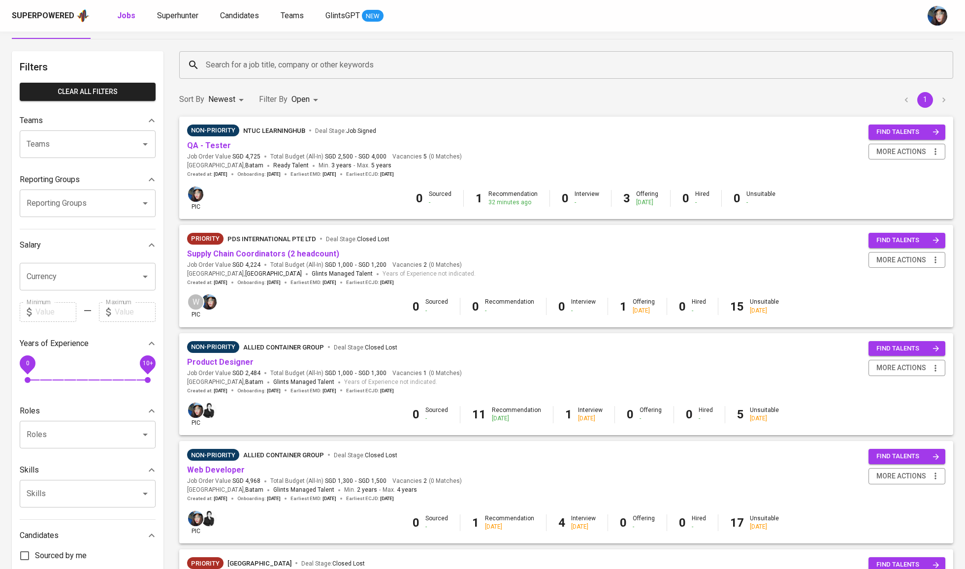
scroll to position [32, 0]
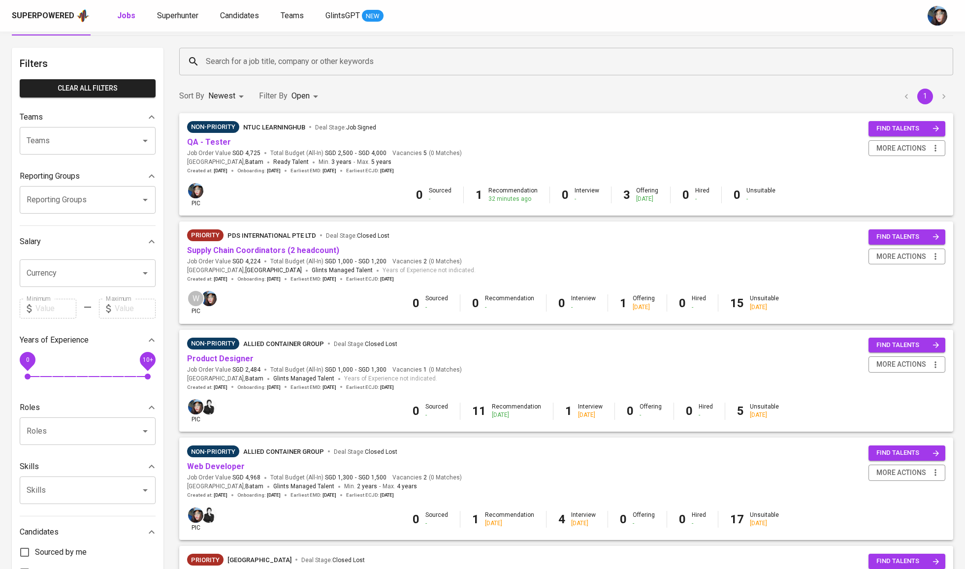
click at [909, 247] on div "find talents more actions" at bounding box center [906, 246] width 77 height 35
click at [783, 258] on div "Priority PDS International Pte Ltd Deal Stage : Closed Lost Supply Chain Coordi…" at bounding box center [566, 255] width 758 height 53
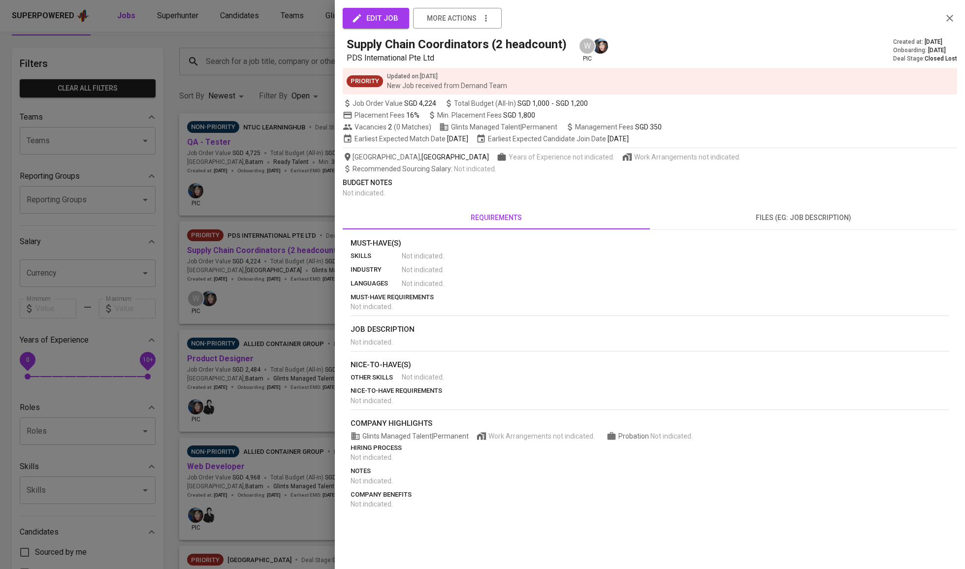
click at [272, 219] on div at bounding box center [482, 284] width 965 height 569
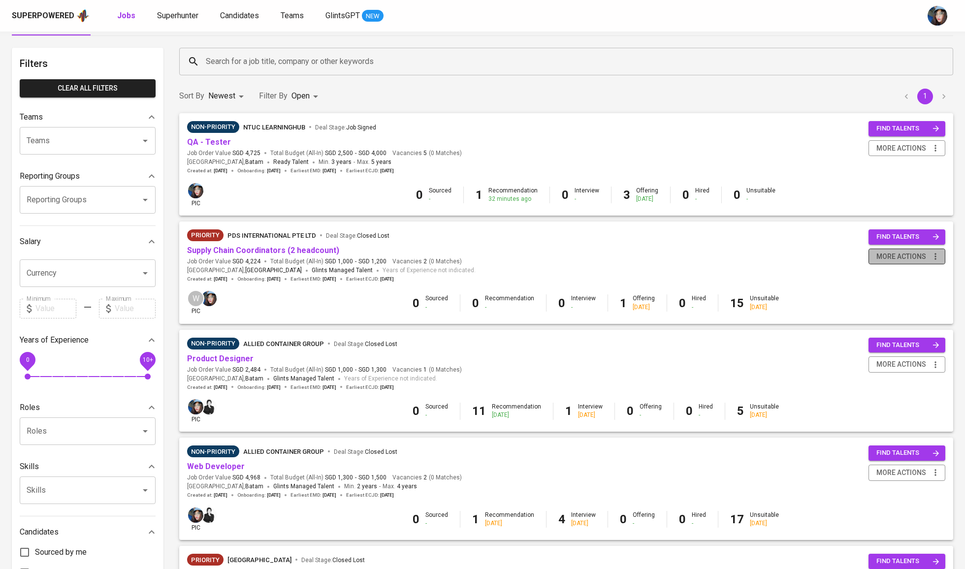
click at [915, 258] on span "more actions" at bounding box center [901, 257] width 50 height 12
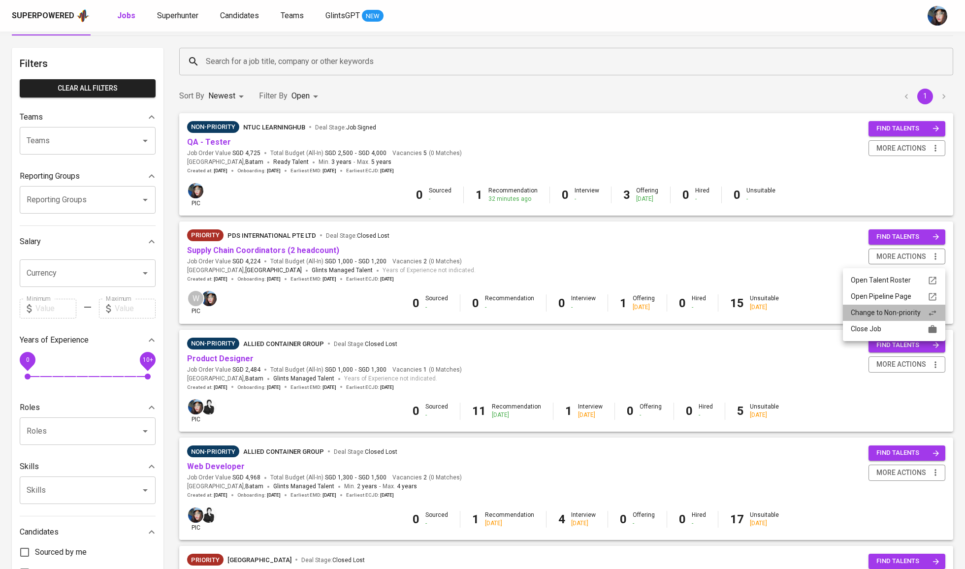
click at [893, 317] on div "Change to Non-priority" at bounding box center [894, 313] width 87 height 10
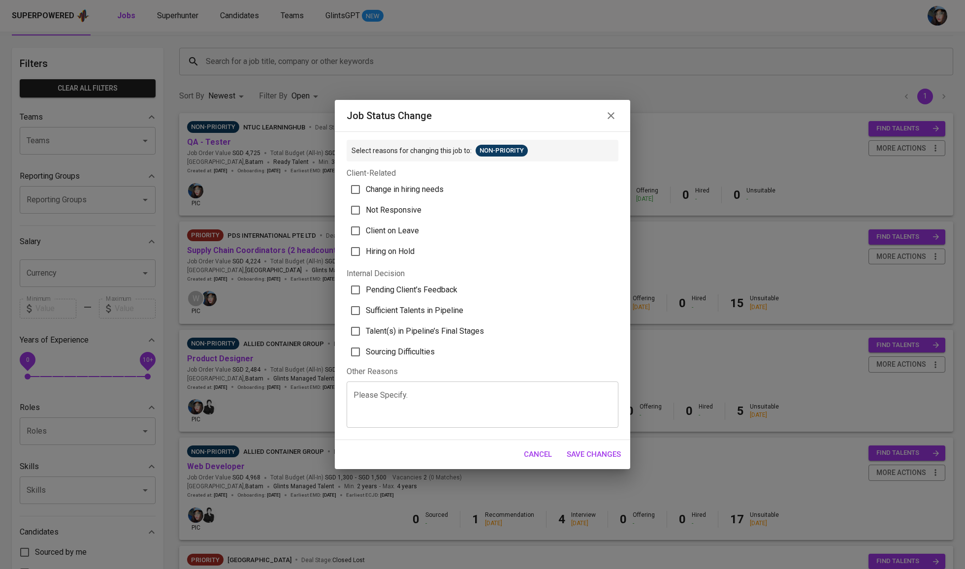
click at [442, 337] on span "Talent(s) in Pipeline’s Final Stages" at bounding box center [425, 331] width 118 height 12
click at [366, 341] on input "Talent(s) in Pipeline’s Final Stages" at bounding box center [355, 331] width 21 height 21
checkbox input "true"
click at [611, 461] on span "Save Changes" at bounding box center [594, 454] width 54 height 13
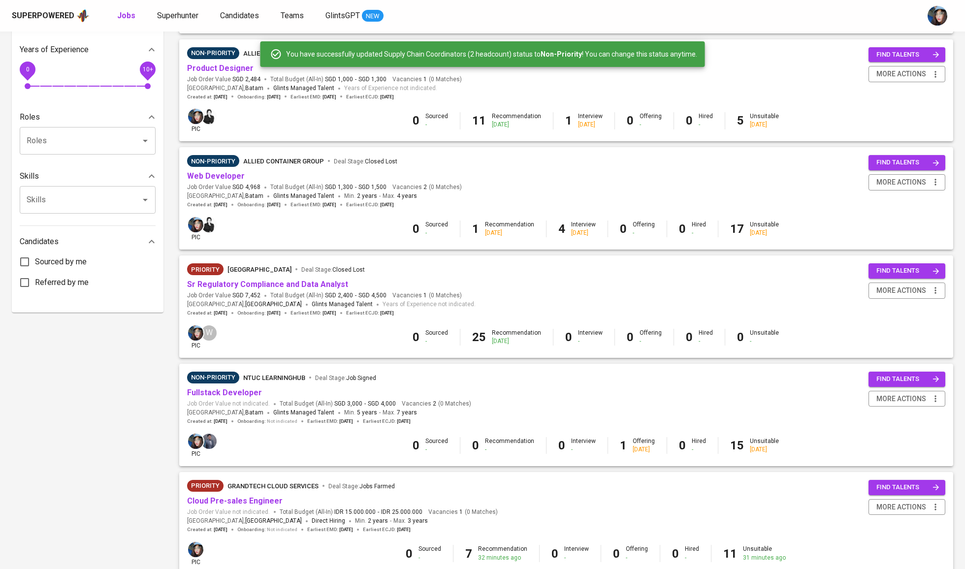
scroll to position [325, 0]
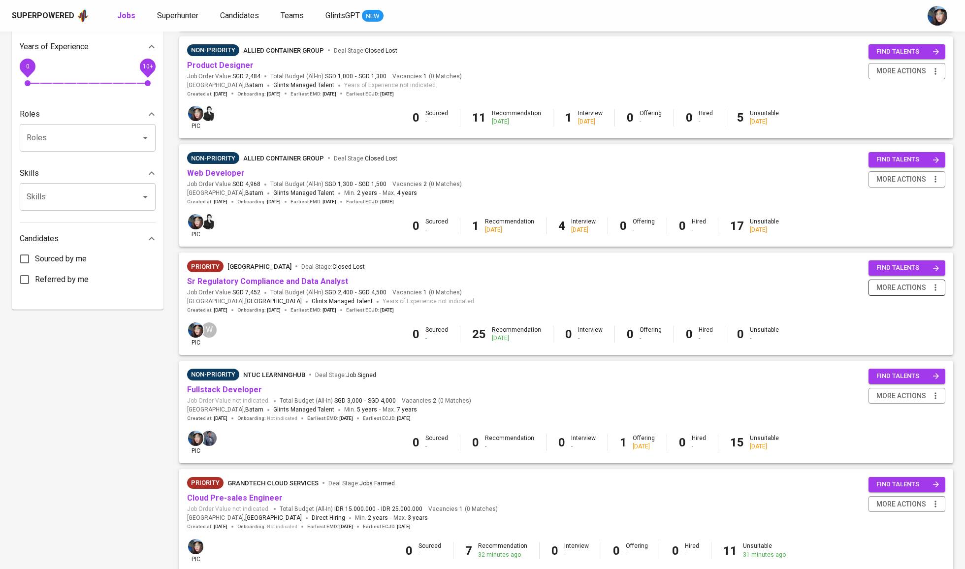
click at [884, 292] on span "more actions" at bounding box center [901, 288] width 50 height 12
click at [877, 346] on div "Change to Non-priority" at bounding box center [894, 343] width 87 height 10
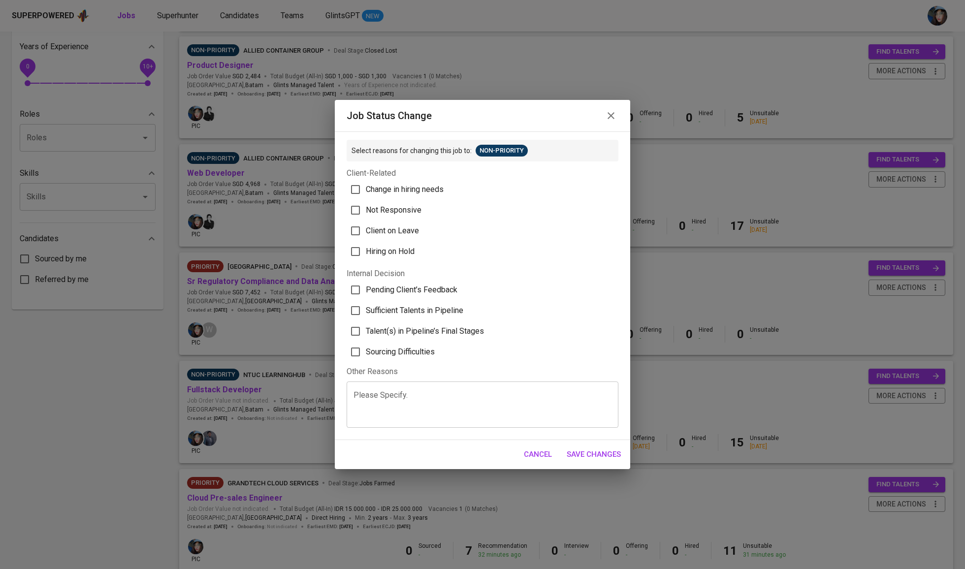
click at [438, 294] on span "Pending Client’s Feedback" at bounding box center [412, 290] width 92 height 12
click at [366, 294] on input "Pending Client’s Feedback" at bounding box center [355, 290] width 21 height 21
click at [452, 300] on label "Pending Client’s Feedback" at bounding box center [475, 290] width 269 height 21
click at [366, 300] on input "Pending Client’s Feedback" at bounding box center [355, 290] width 21 height 21
checkbox input "false"
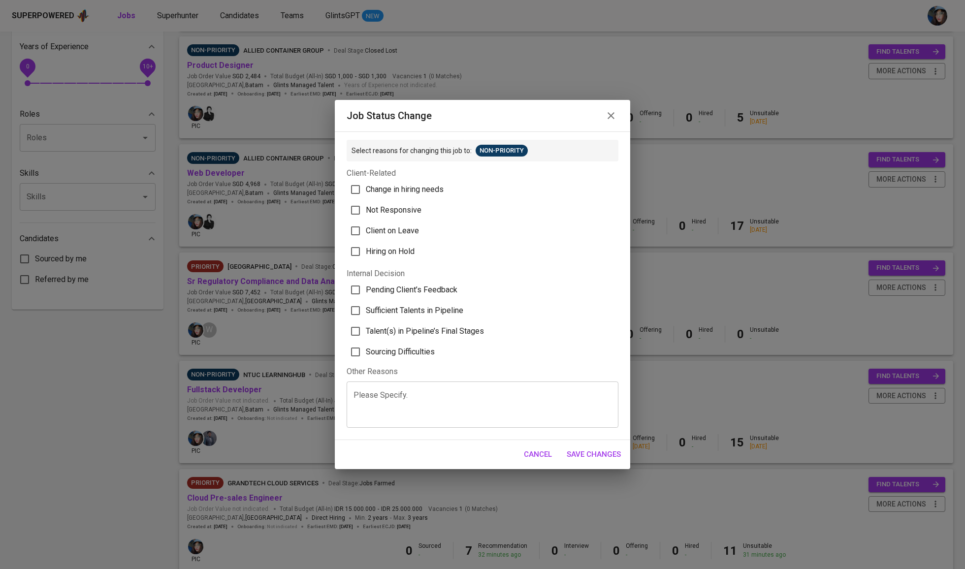
click at [452, 321] on label "Sufficient Talents in Pipeline" at bounding box center [475, 310] width 269 height 21
click at [366, 321] on input "Sufficient Talents in Pipeline" at bounding box center [355, 310] width 21 height 21
checkbox input "true"
click at [585, 461] on button "Save Changes" at bounding box center [593, 454] width 65 height 21
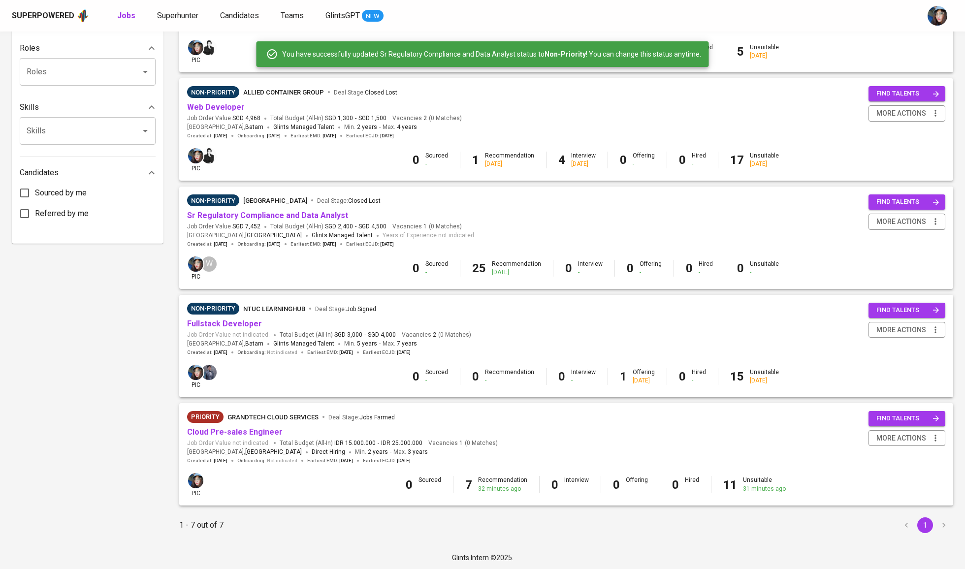
scroll to position [390, 0]
click at [931, 442] on icon "button" at bounding box center [935, 439] width 10 height 10
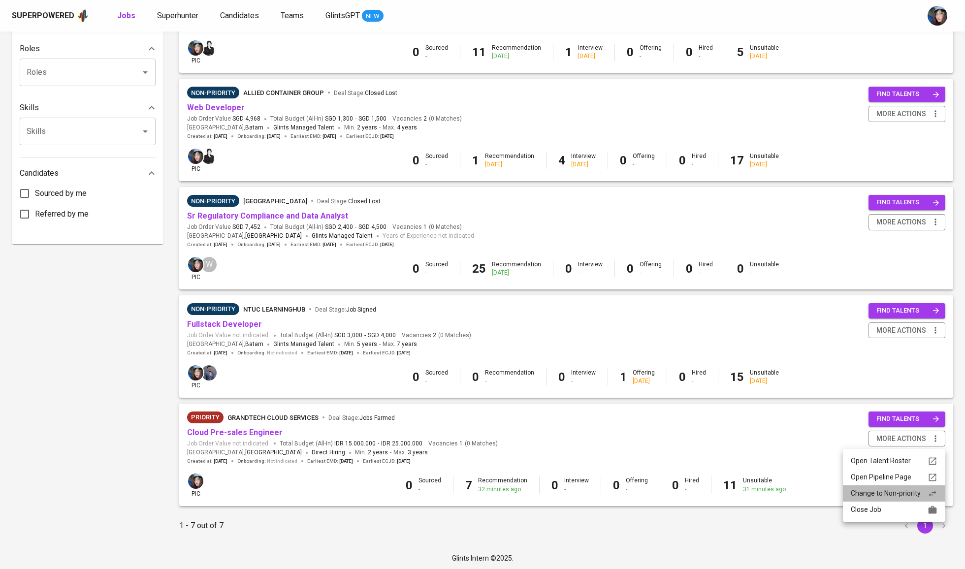
click at [912, 499] on div "Change to Non-priority" at bounding box center [894, 493] width 87 height 10
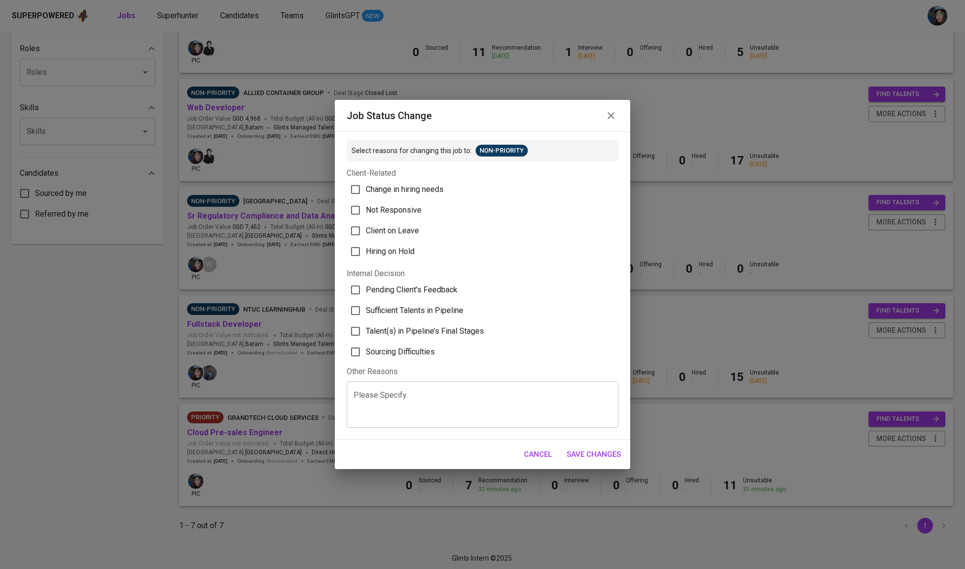
click at [435, 317] on span "Sufficient Talents in Pipeline" at bounding box center [414, 311] width 97 height 12
click at [366, 321] on input "Sufficient Talents in Pipeline" at bounding box center [355, 310] width 21 height 21
checkbox input "true"
click at [593, 461] on span "Save Changes" at bounding box center [594, 454] width 54 height 13
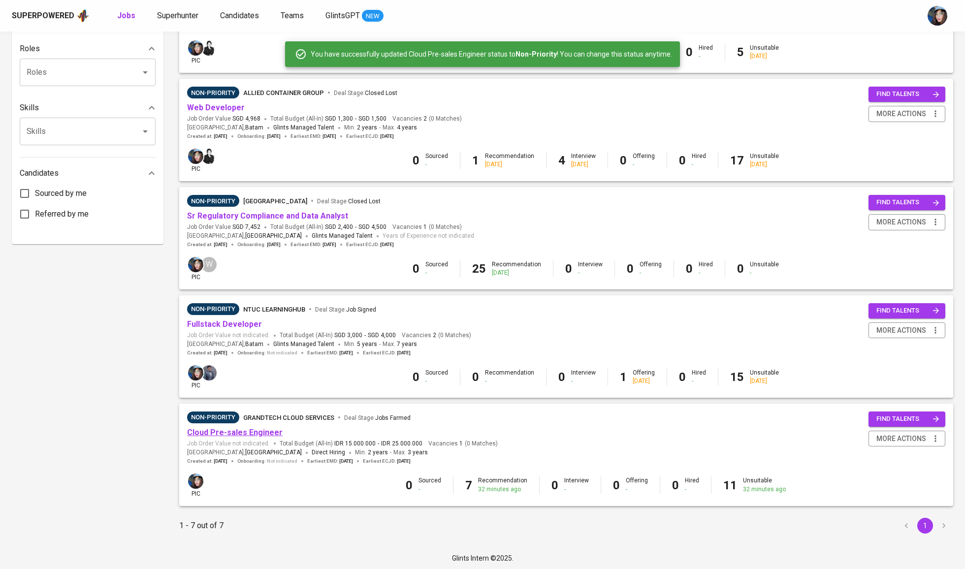
click at [245, 433] on link "Cloud Pre-sales Engineer" at bounding box center [235, 432] width 96 height 9
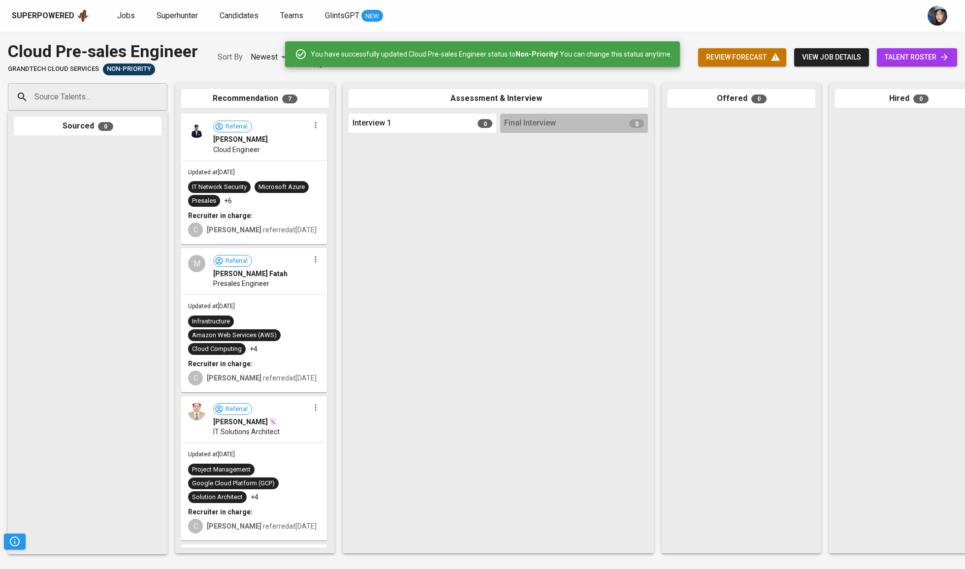
click at [737, 54] on span "review forecast" at bounding box center [742, 57] width 72 height 12
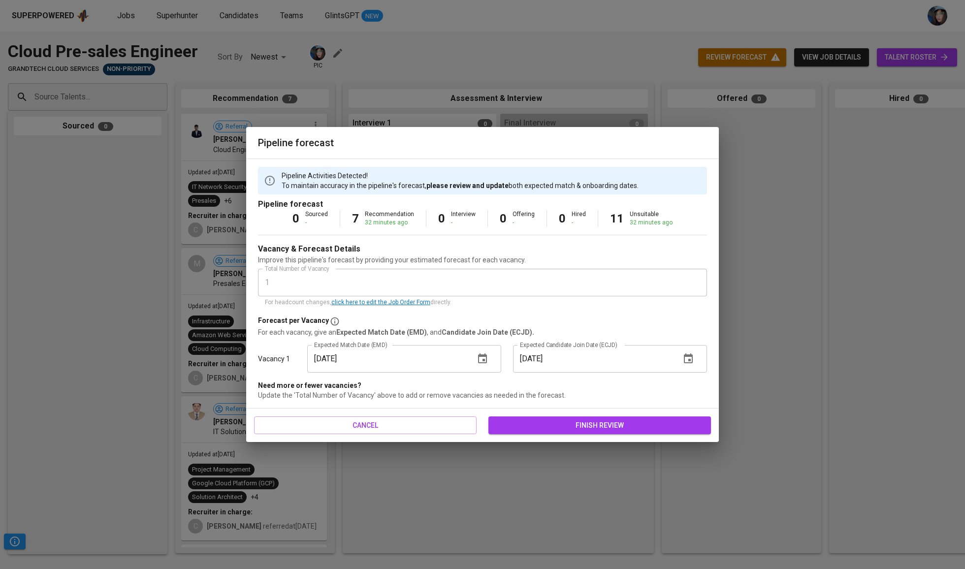
click at [548, 425] on span "finish review" at bounding box center [599, 425] width 207 height 12
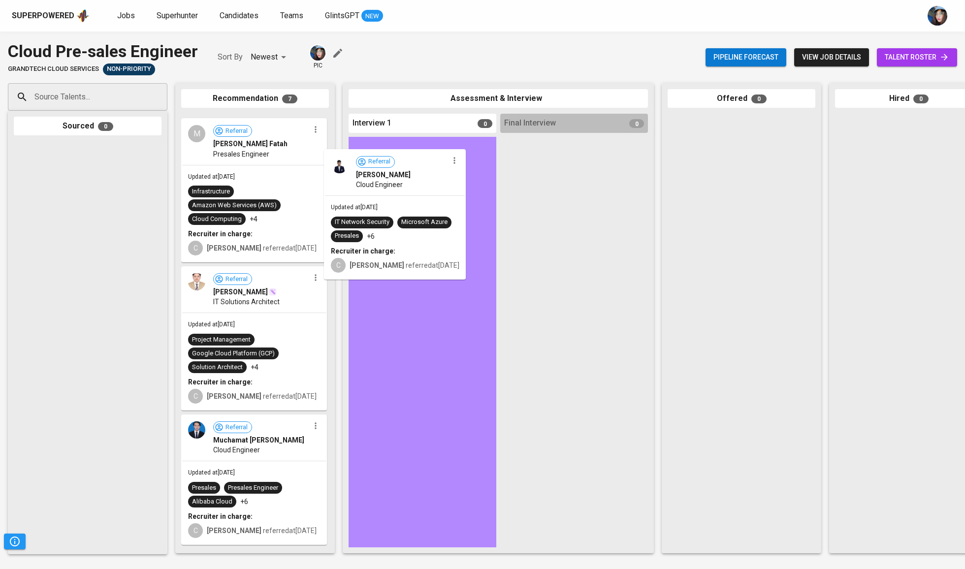
drag, startPoint x: 237, startPoint y: 166, endPoint x: 392, endPoint y: 205, distance: 159.4
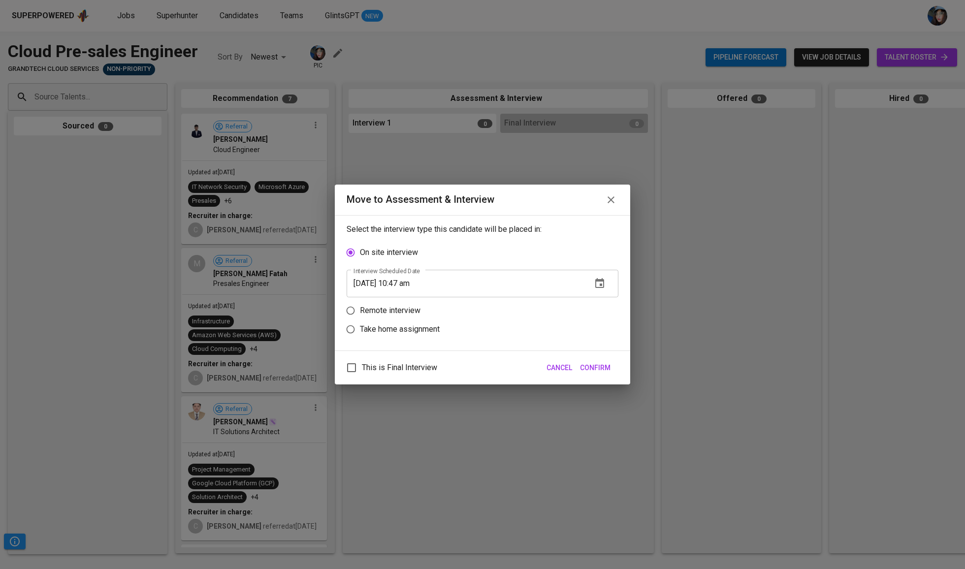
click at [391, 317] on p "Remote interview" at bounding box center [390, 311] width 61 height 12
click at [360, 317] on input "Remote interview" at bounding box center [350, 310] width 19 height 19
radio input "true"
click at [404, 310] on input "[DATE] 10:47 am" at bounding box center [465, 302] width 237 height 28
click at [406, 306] on input "[DATE] 10:47 am" at bounding box center [465, 302] width 237 height 28
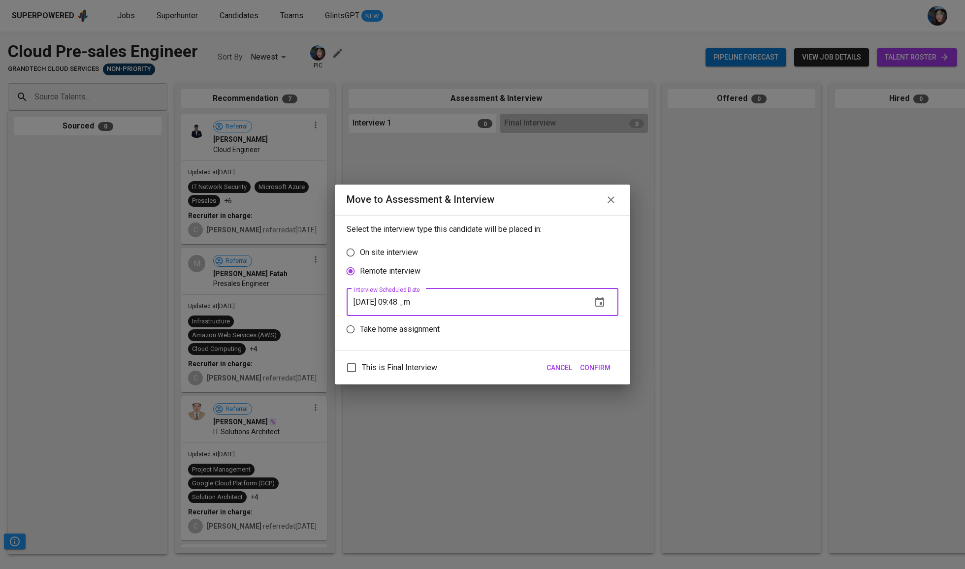
type input "[DATE] 09:48 am"
click at [597, 371] on span "Confirm" at bounding box center [595, 368] width 31 height 12
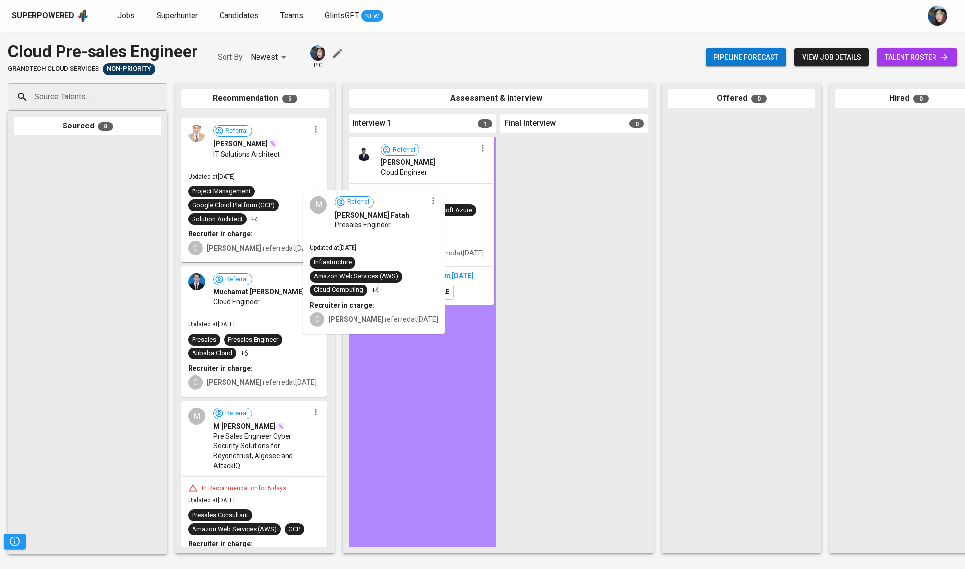
drag, startPoint x: 247, startPoint y: 160, endPoint x: 386, endPoint y: 266, distance: 175.4
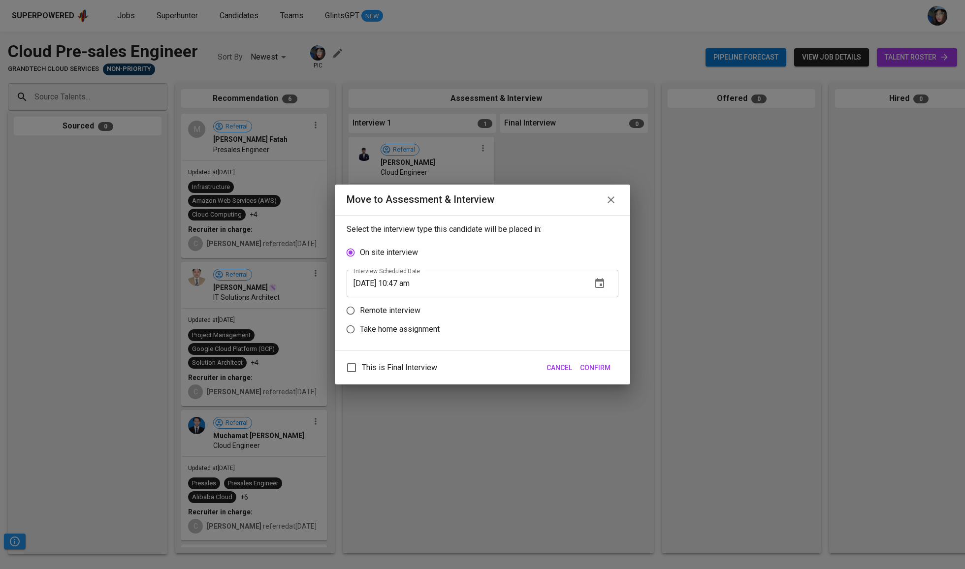
click at [399, 311] on p "Remote interview" at bounding box center [390, 311] width 61 height 12
click at [360, 311] on input "Remote interview" at bounding box center [350, 310] width 19 height 19
radio input "true"
drag, startPoint x: 399, startPoint y: 307, endPoint x: 406, endPoint y: 318, distance: 13.1
click at [399, 307] on input "[DATE] 10:47 am" at bounding box center [465, 302] width 237 height 28
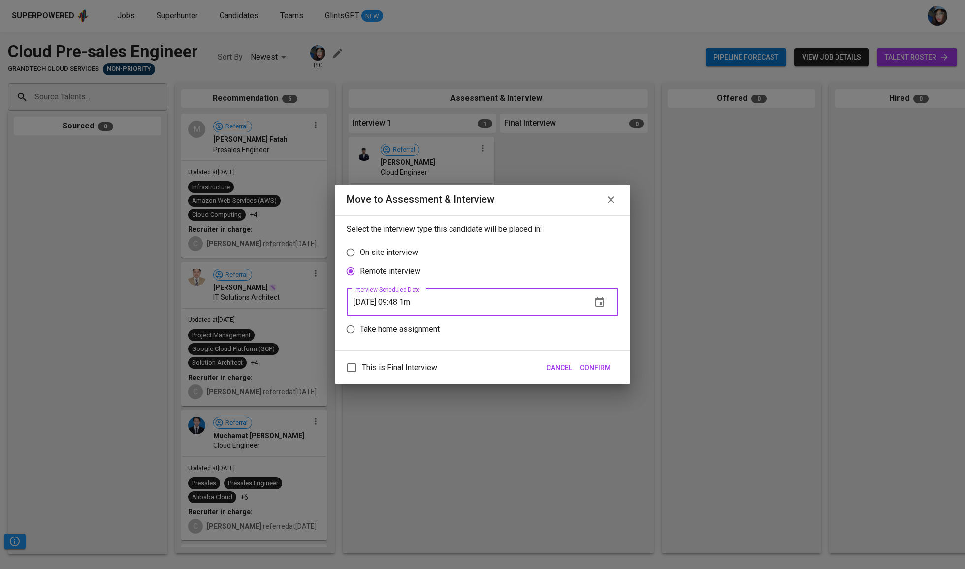
type input "[DATE] 09:48 am"
click at [595, 371] on span "Confirm" at bounding box center [595, 368] width 31 height 12
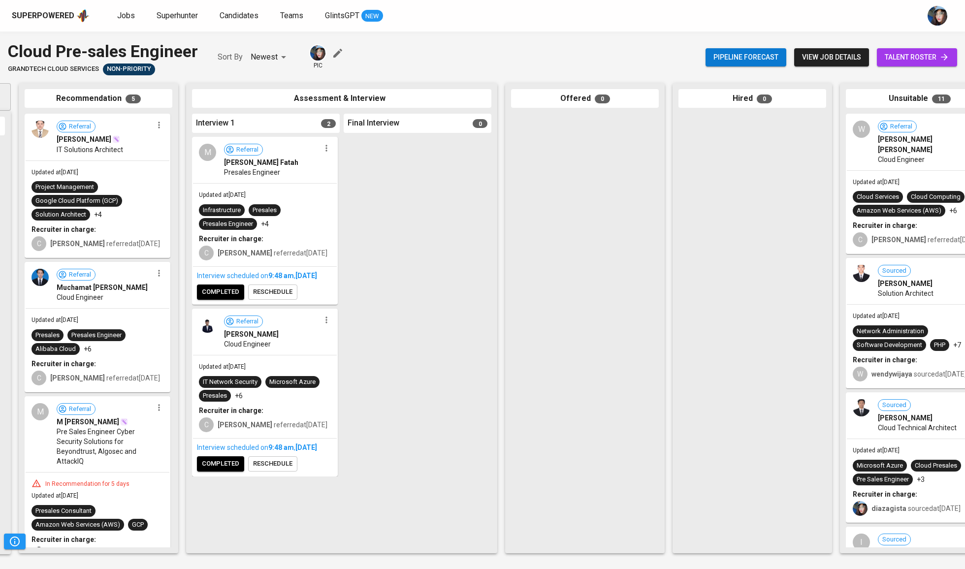
scroll to position [0, 193]
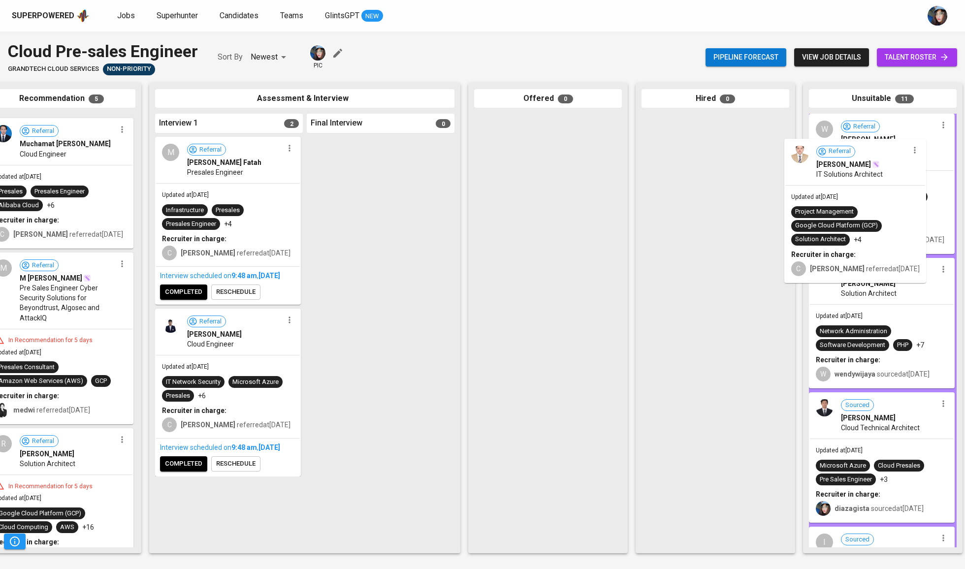
drag, startPoint x: 48, startPoint y: 192, endPoint x: 856, endPoint y: 217, distance: 807.8
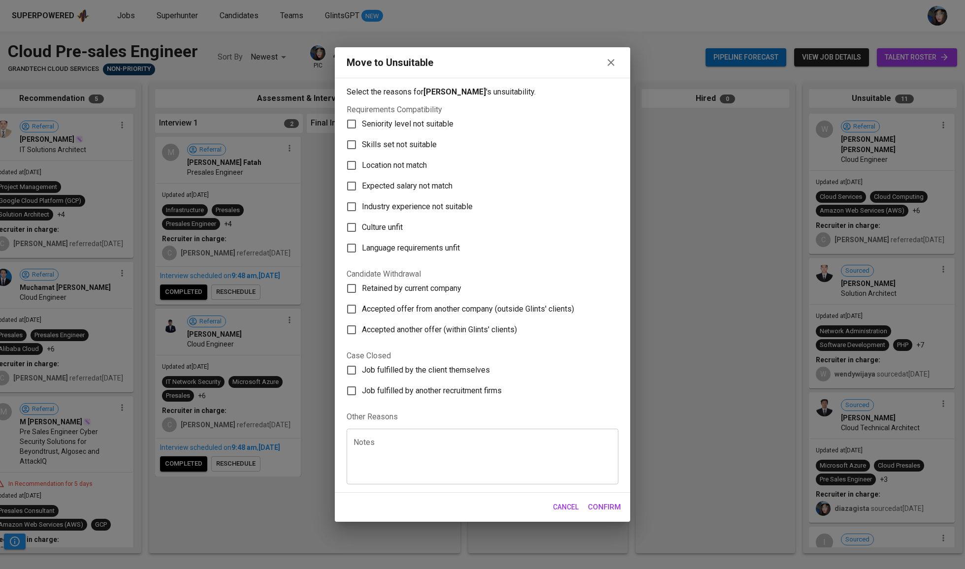
scroll to position [0, 193]
click at [409, 134] on label "Skills set not suitable" at bounding box center [475, 144] width 269 height 21
click at [362, 134] on input "Skills set not suitable" at bounding box center [351, 144] width 21 height 21
checkbox input "true"
click at [605, 513] on span "Confirm" at bounding box center [604, 507] width 33 height 13
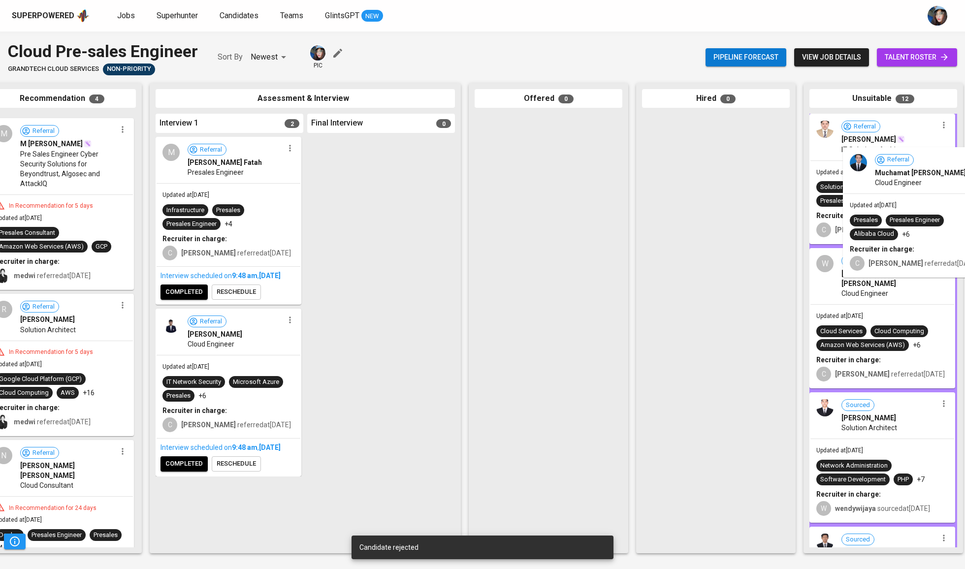
drag, startPoint x: 38, startPoint y: 148, endPoint x: 904, endPoint y: 181, distance: 866.6
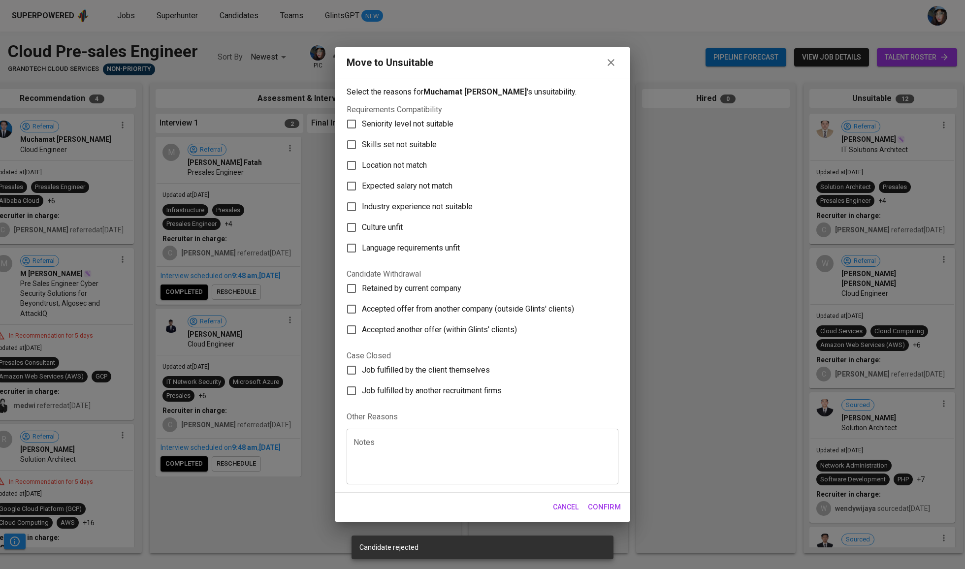
click at [392, 139] on span "Skills set not suitable" at bounding box center [399, 145] width 75 height 12
click at [362, 134] on input "Skills set not suitable" at bounding box center [351, 144] width 21 height 21
checkbox input "true"
click at [615, 513] on span "Confirm" at bounding box center [604, 507] width 33 height 13
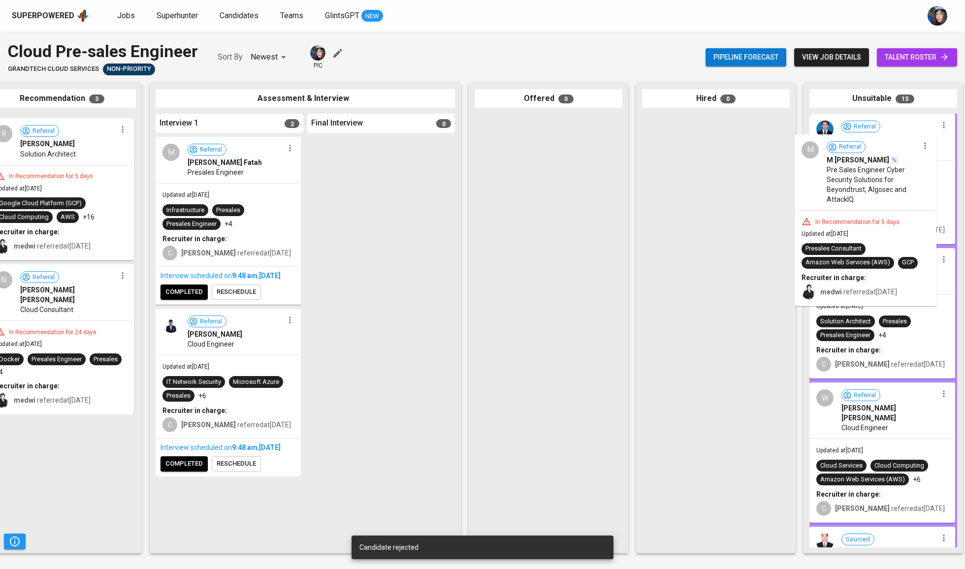
drag, startPoint x: 23, startPoint y: 155, endPoint x: 840, endPoint y: 176, distance: 817.5
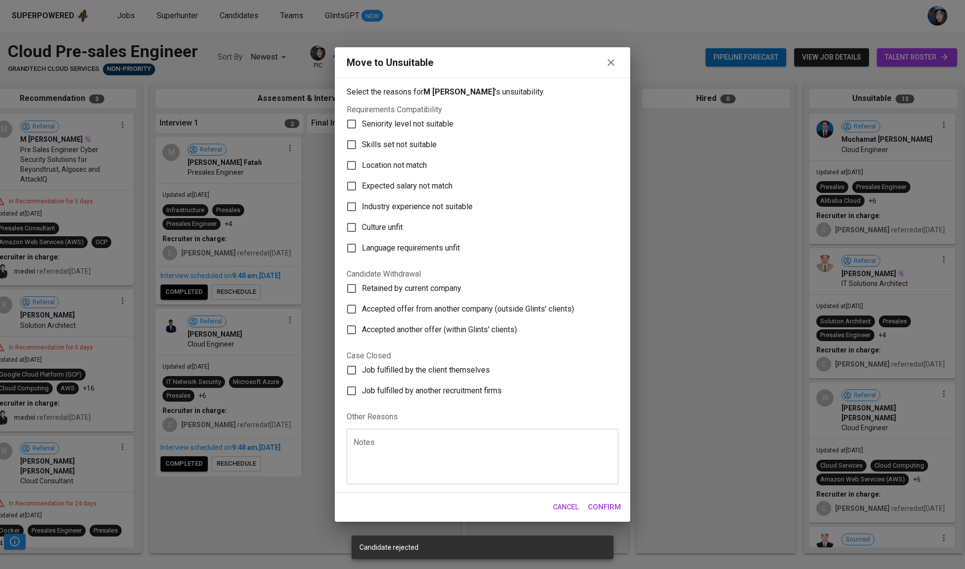
click at [417, 139] on span "Skills set not suitable" at bounding box center [399, 145] width 75 height 12
click at [362, 134] on input "Skills set not suitable" at bounding box center [351, 144] width 21 height 21
checkbox input "true"
click at [605, 513] on span "Confirm" at bounding box center [604, 507] width 33 height 13
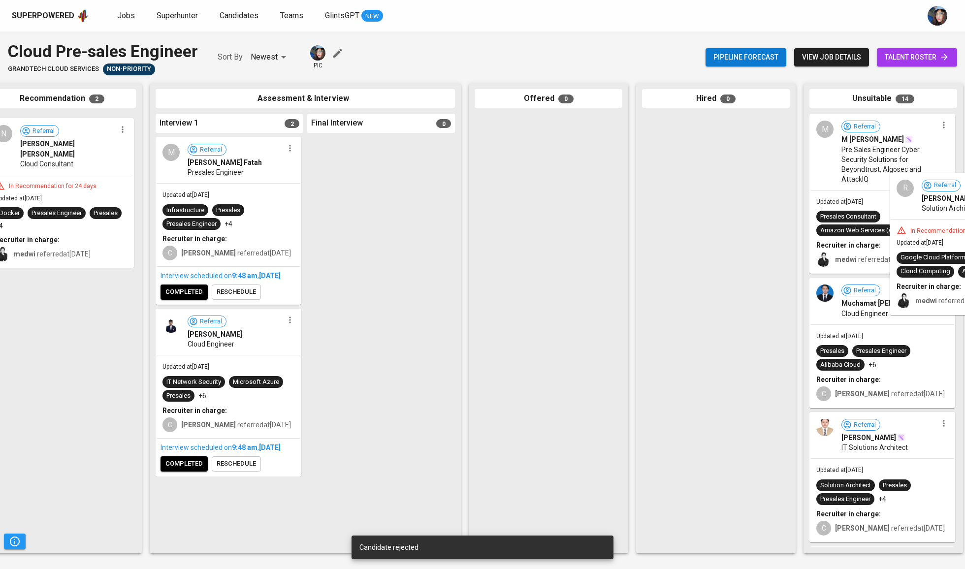
drag, startPoint x: 24, startPoint y: 156, endPoint x: 926, endPoint y: 215, distance: 903.4
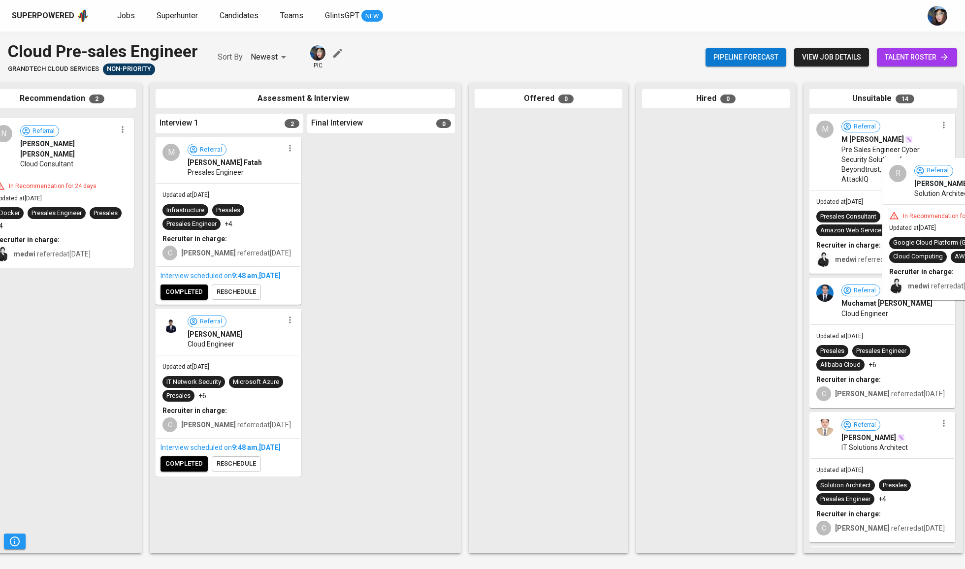
drag, startPoint x: 17, startPoint y: 168, endPoint x: 920, endPoint y: 214, distance: 904.0
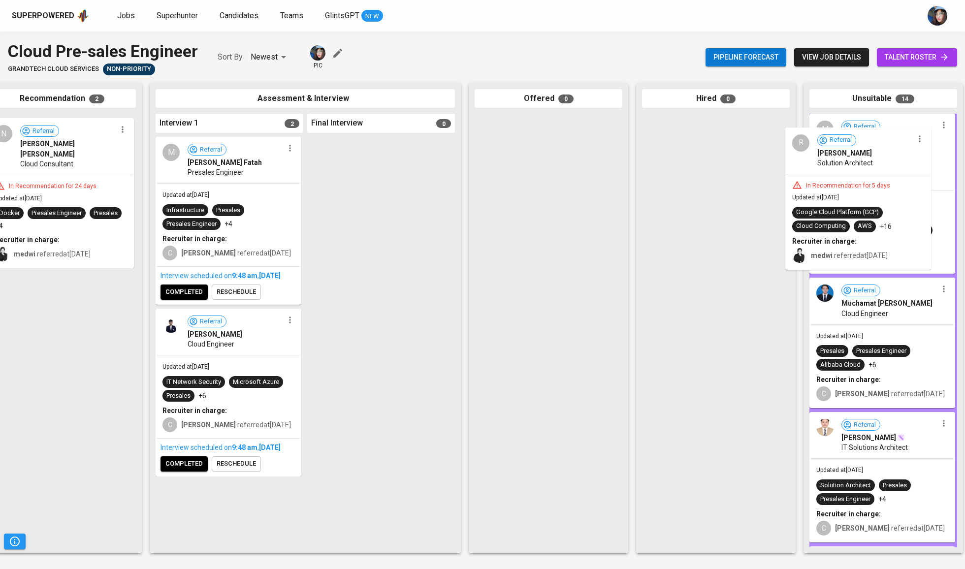
drag, startPoint x: 60, startPoint y: 133, endPoint x: 861, endPoint y: 147, distance: 800.6
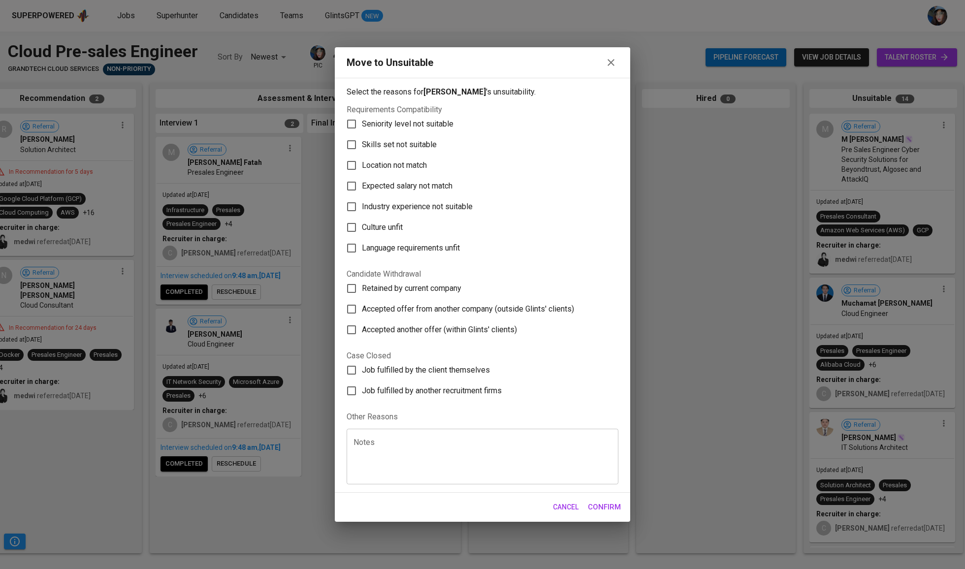
click at [400, 138] on label "Skills set not suitable" at bounding box center [475, 144] width 269 height 21
click at [362, 138] on input "Skills set not suitable" at bounding box center [351, 144] width 21 height 21
checkbox input "true"
click at [617, 513] on span "Confirm" at bounding box center [604, 507] width 33 height 13
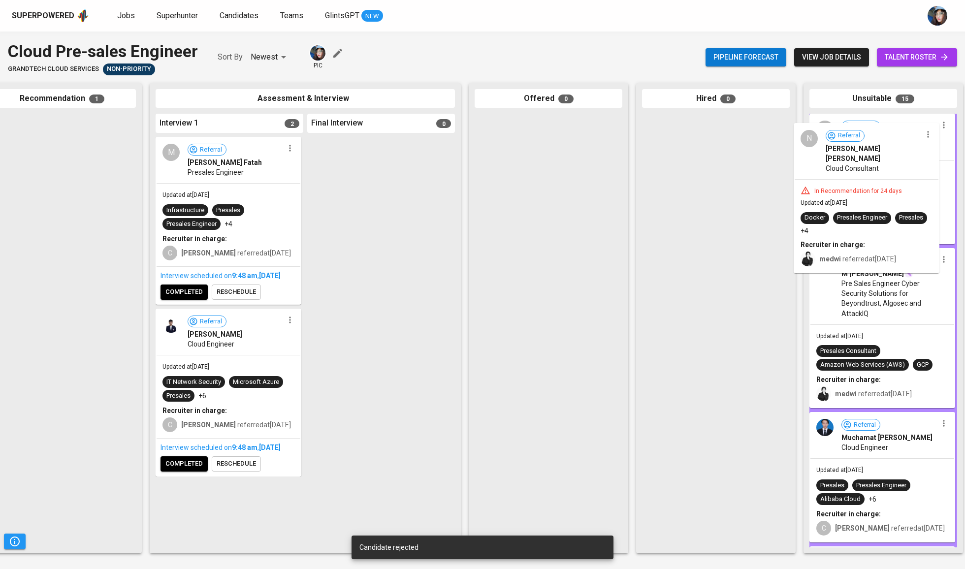
drag, startPoint x: 65, startPoint y: 147, endPoint x: 876, endPoint y: 154, distance: 810.9
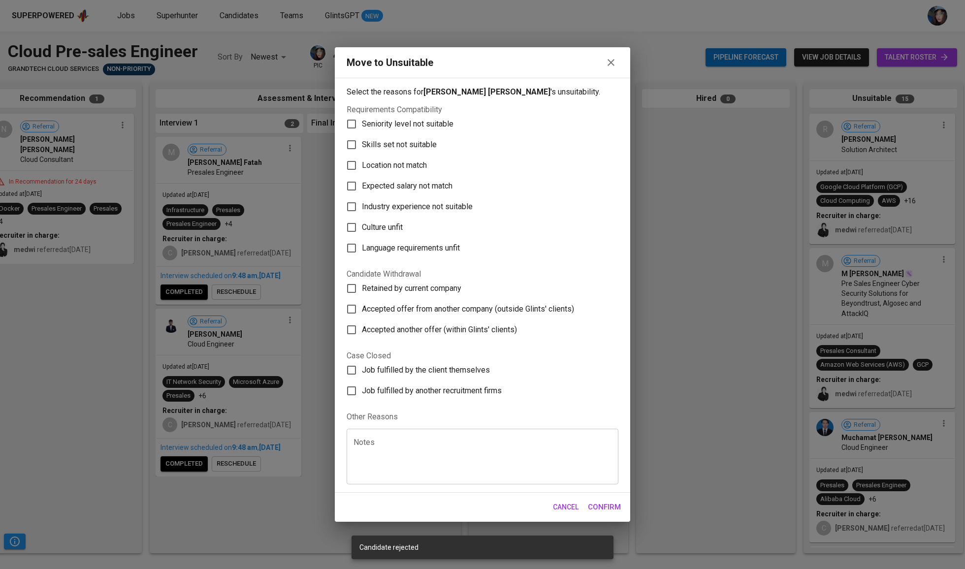
click at [378, 134] on label "Skills set not suitable" at bounding box center [475, 144] width 269 height 21
click at [362, 134] on input "Skills set not suitable" at bounding box center [351, 144] width 21 height 21
checkbox input "true"
click at [610, 546] on div "Candidate rejected" at bounding box center [483, 548] width 262 height 24
click at [617, 517] on button "Confirm" at bounding box center [604, 507] width 44 height 21
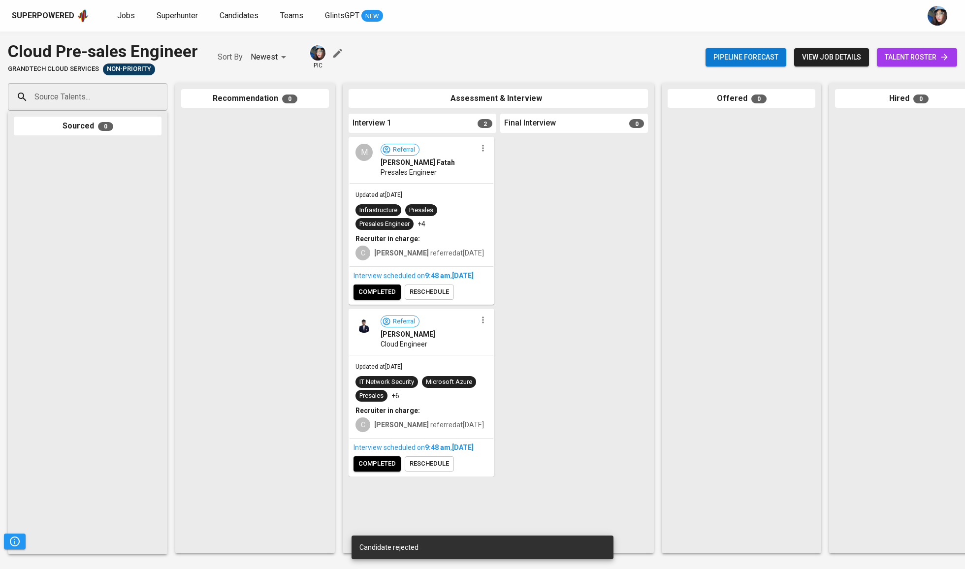
scroll to position [0, 0]
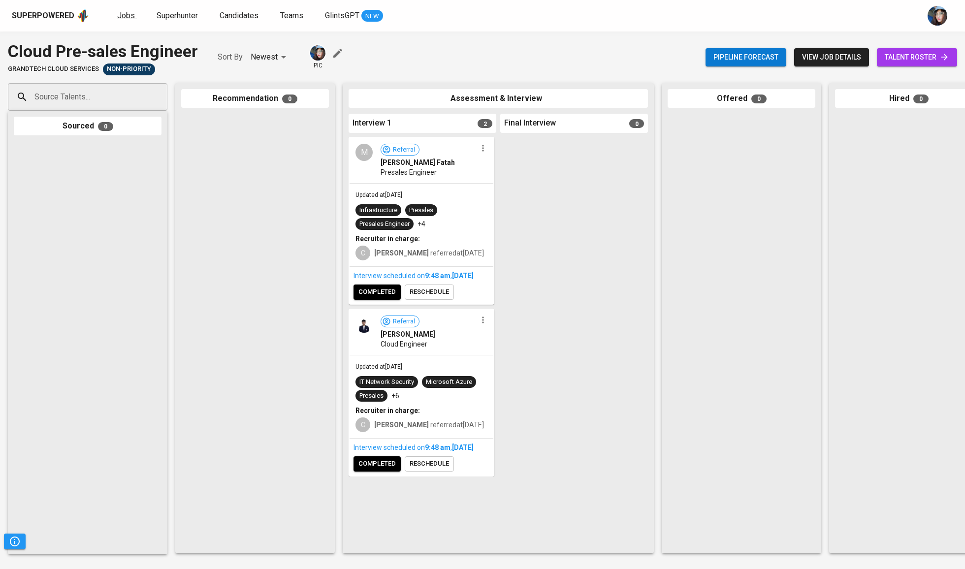
click at [133, 15] on link "Jobs" at bounding box center [127, 16] width 20 height 12
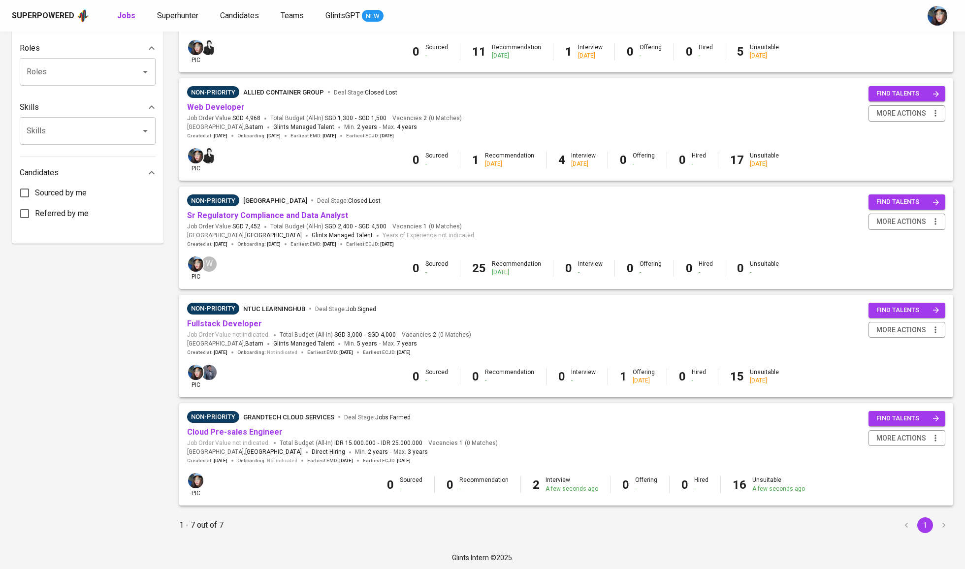
scroll to position [390, 0]
click at [906, 438] on span "more actions" at bounding box center [901, 439] width 50 height 12
click at [251, 404] on div at bounding box center [482, 284] width 965 height 569
click at [255, 428] on link "Cloud Pre-sales Engineer" at bounding box center [235, 432] width 96 height 9
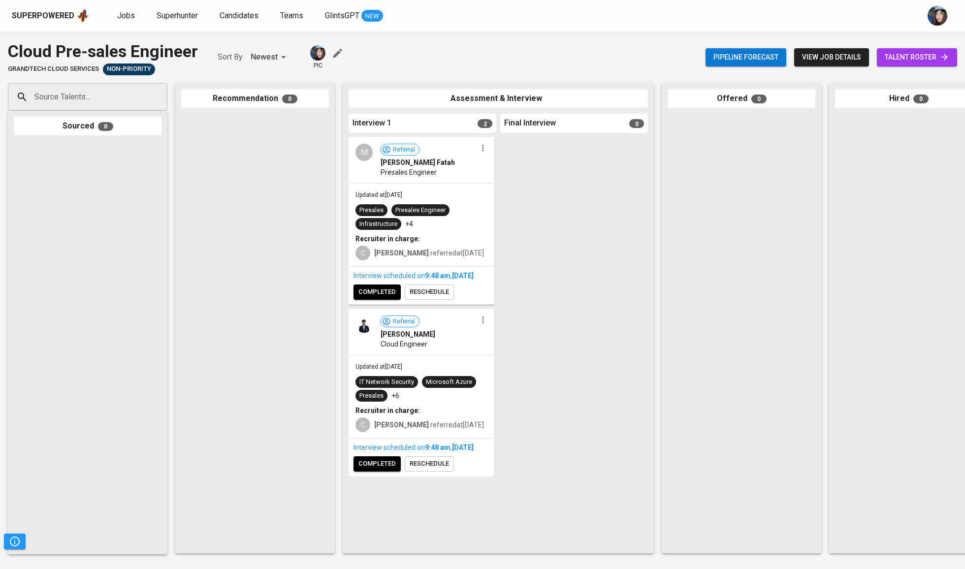
click at [345, 44] on div "pic" at bounding box center [327, 57] width 36 height 26
click at [342, 52] on icon "button" at bounding box center [337, 53] width 9 height 9
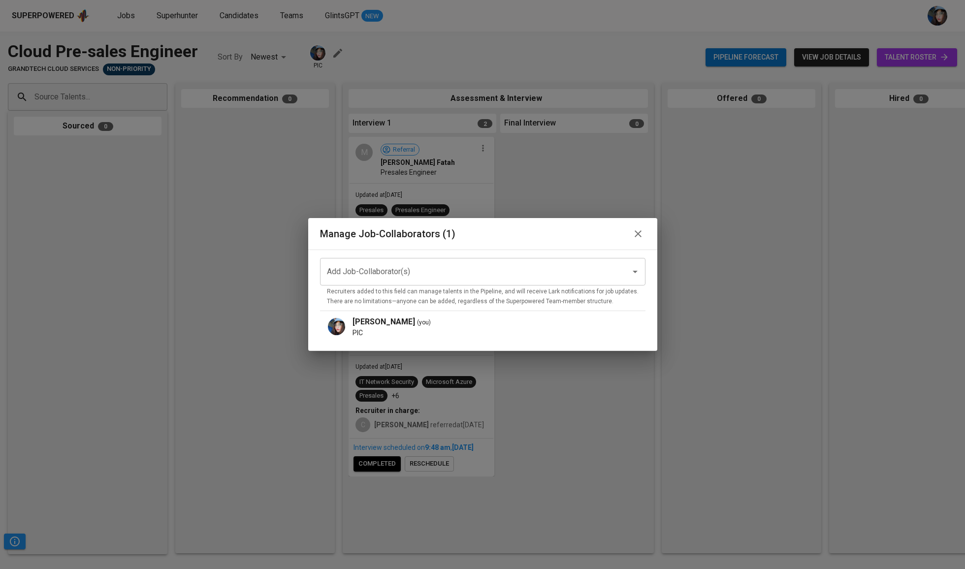
click at [440, 272] on input "Add Job-Collaborator(s)" at bounding box center [468, 271] width 289 height 19
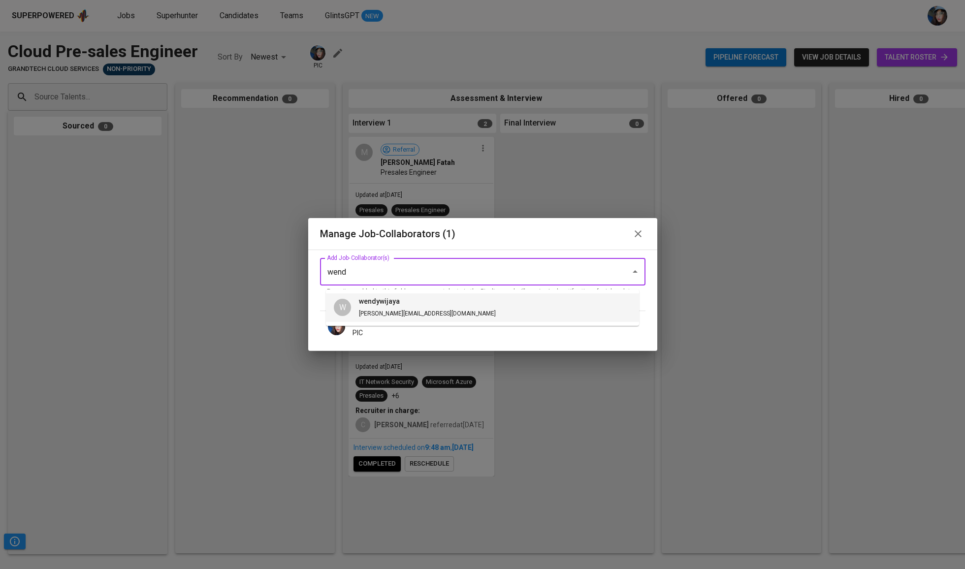
click at [451, 315] on li "W [PERSON_NAME] [PERSON_NAME][EMAIL_ADDRESS][DOMAIN_NAME]" at bounding box center [482, 307] width 313 height 29
type input "wend"
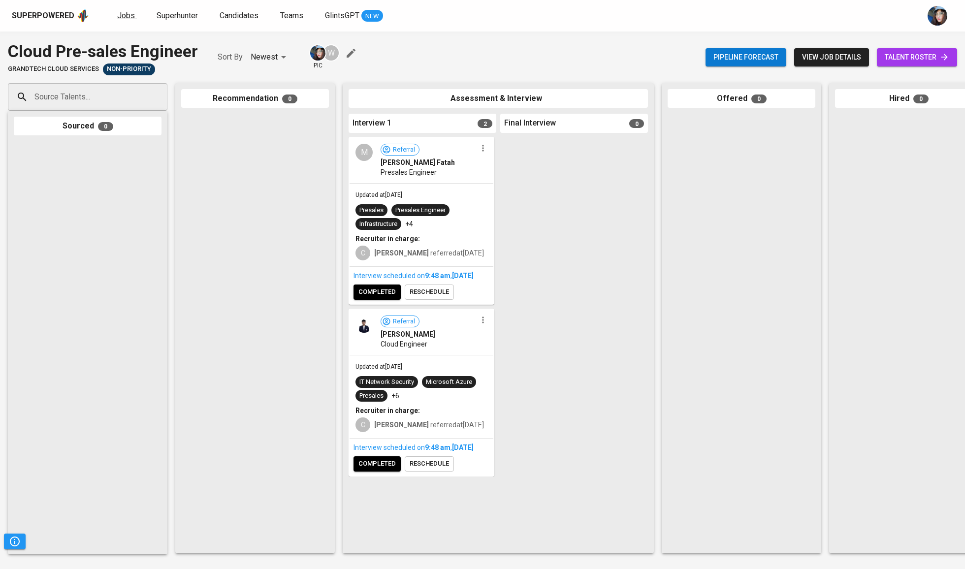
click at [119, 12] on span "Jobs" at bounding box center [126, 15] width 18 height 9
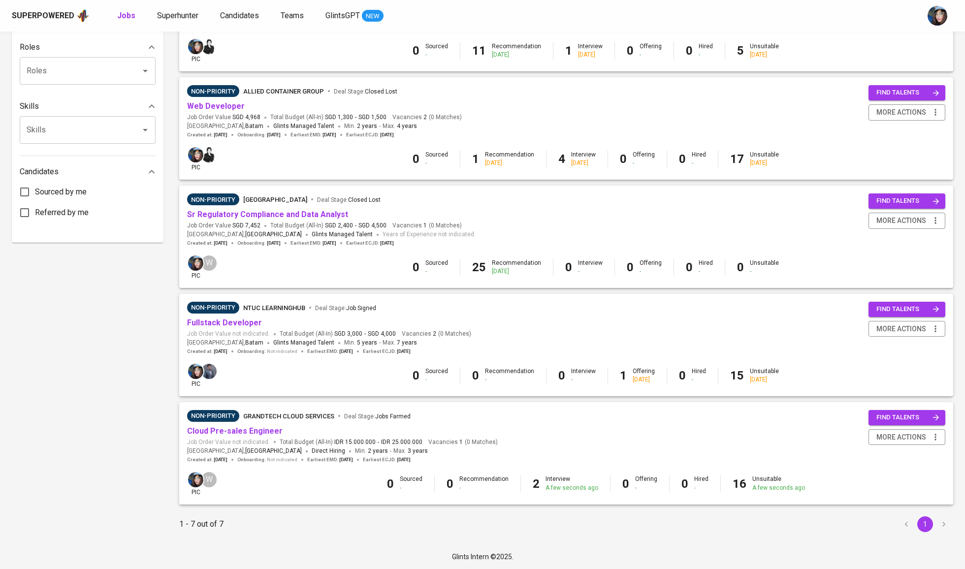
scroll to position [390, 0]
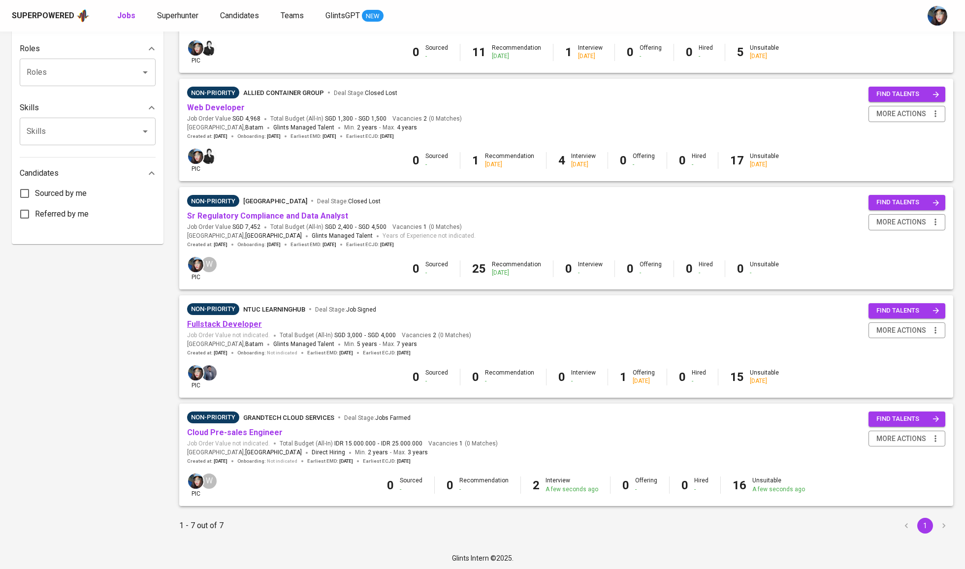
click at [233, 320] on link "Fullstack Developer" at bounding box center [224, 324] width 75 height 9
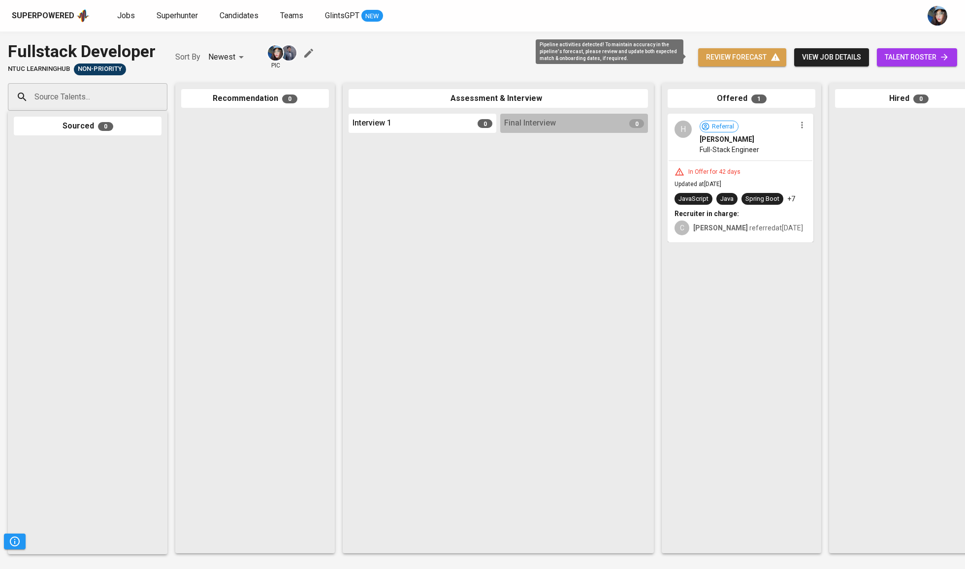
click at [736, 55] on span "review forecast" at bounding box center [742, 57] width 72 height 12
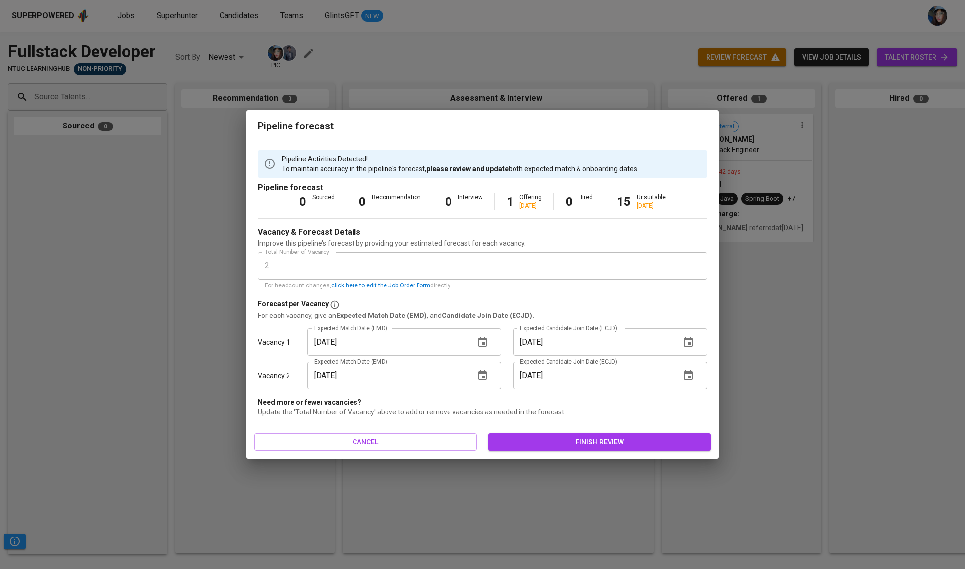
click at [608, 431] on div "cancel finish review" at bounding box center [482, 442] width 473 height 34
click at [620, 444] on span "finish review" at bounding box center [599, 442] width 207 height 12
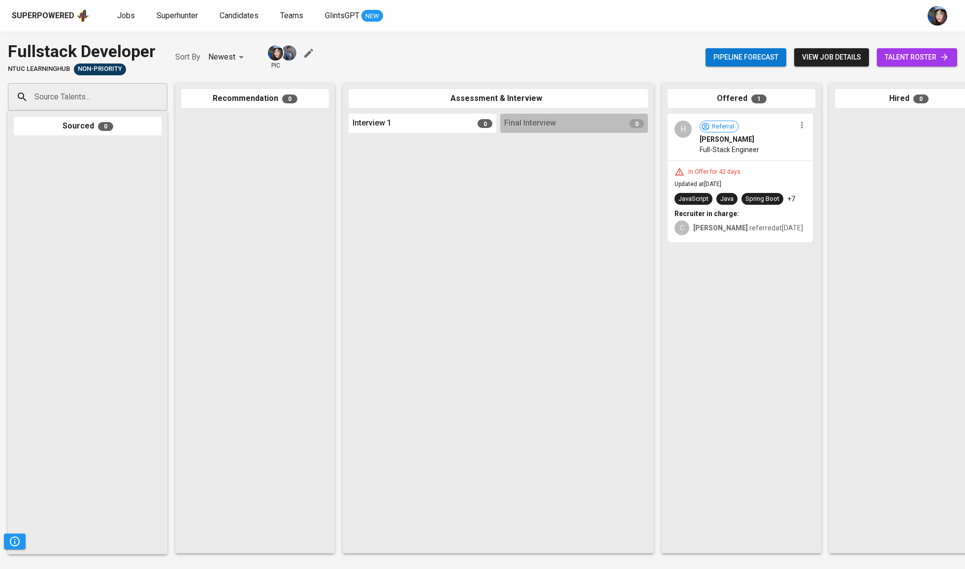
click at [113, 17] on div "Superpowered Jobs Superhunter Candidates Teams GlintsGPT NEW" at bounding box center [467, 15] width 910 height 15
click at [121, 17] on span "Jobs" at bounding box center [126, 15] width 18 height 9
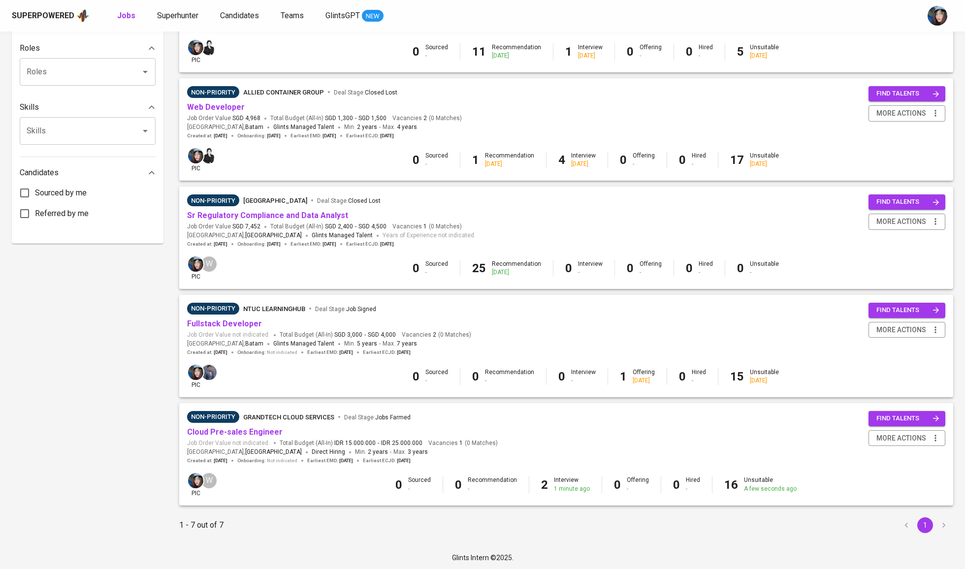
scroll to position [390, 0]
click at [229, 215] on link "Sr Regulatory Compliance and Data Analyst" at bounding box center [267, 215] width 161 height 9
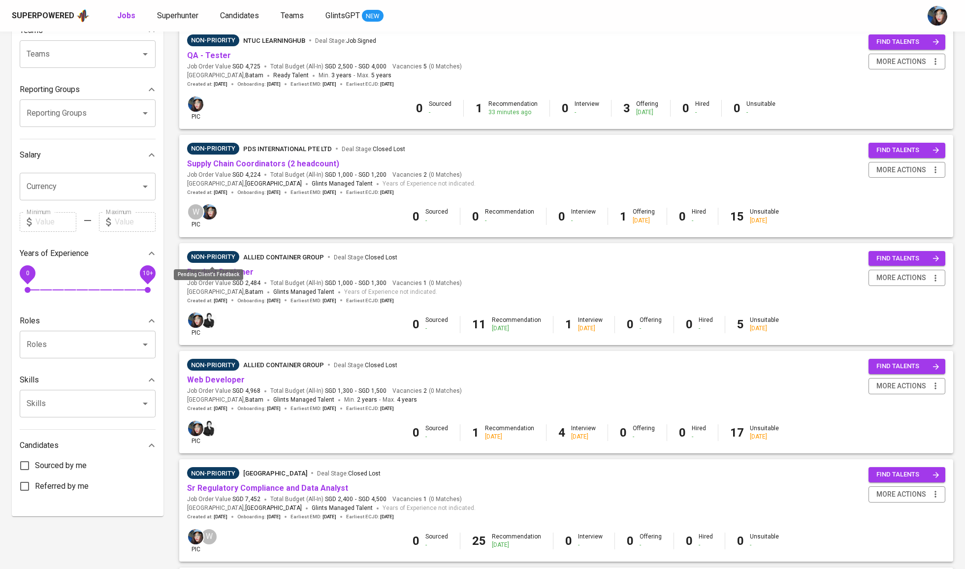
scroll to position [74, 0]
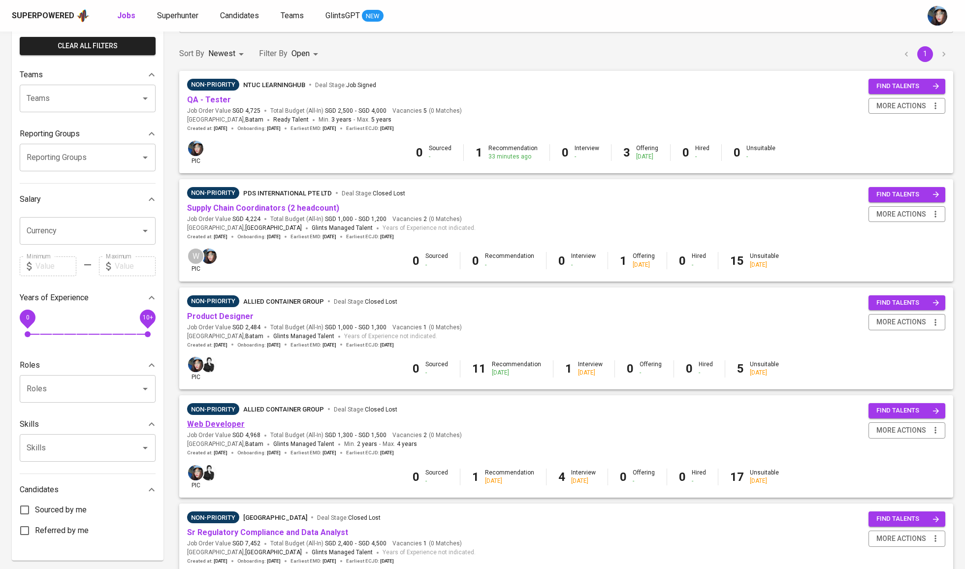
click at [229, 424] on link "Web Developer" at bounding box center [216, 423] width 58 height 9
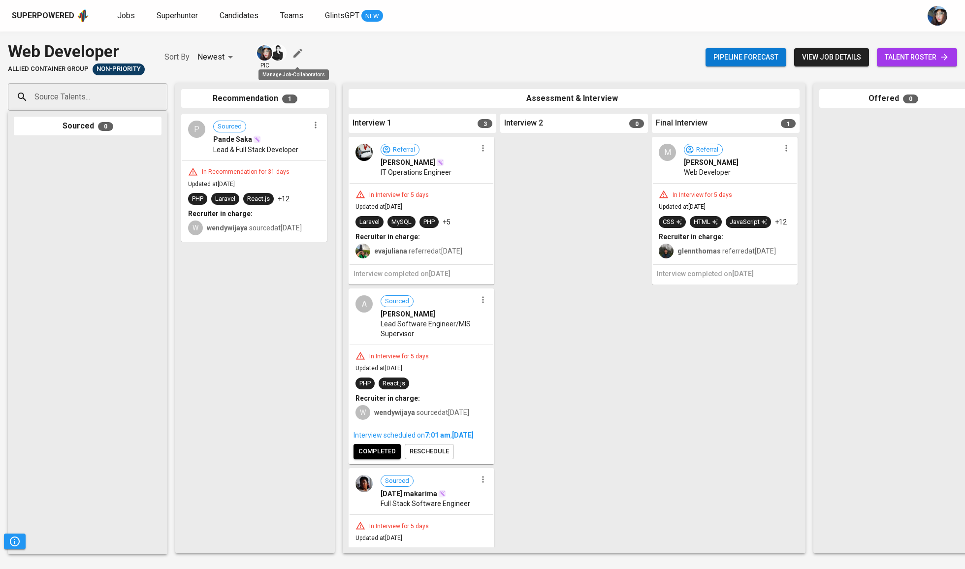
click at [294, 51] on icon "button" at bounding box center [298, 53] width 12 height 12
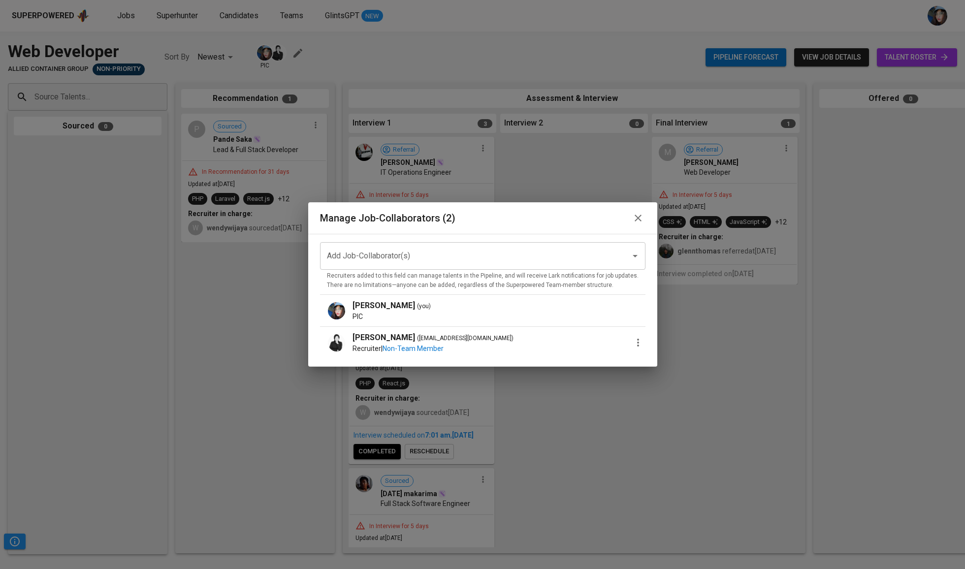
click at [632, 346] on icon "button" at bounding box center [638, 343] width 12 height 12
click at [392, 349] on div at bounding box center [482, 284] width 965 height 569
click at [635, 345] on icon "button" at bounding box center [638, 343] width 12 height 12
click at [666, 349] on span "Remove Collaborator" at bounding box center [687, 347] width 72 height 12
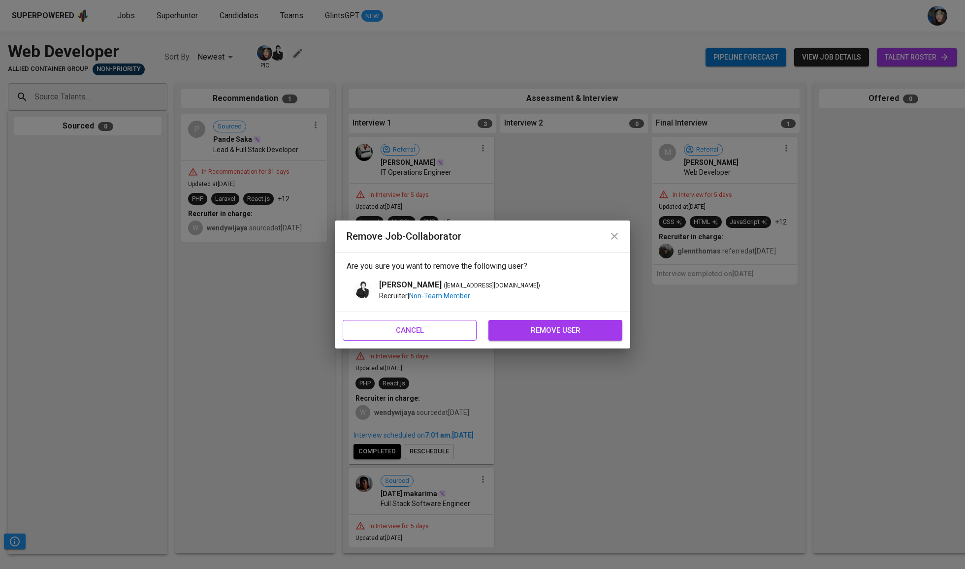
click at [460, 332] on span "cancel" at bounding box center [409, 330] width 112 height 13
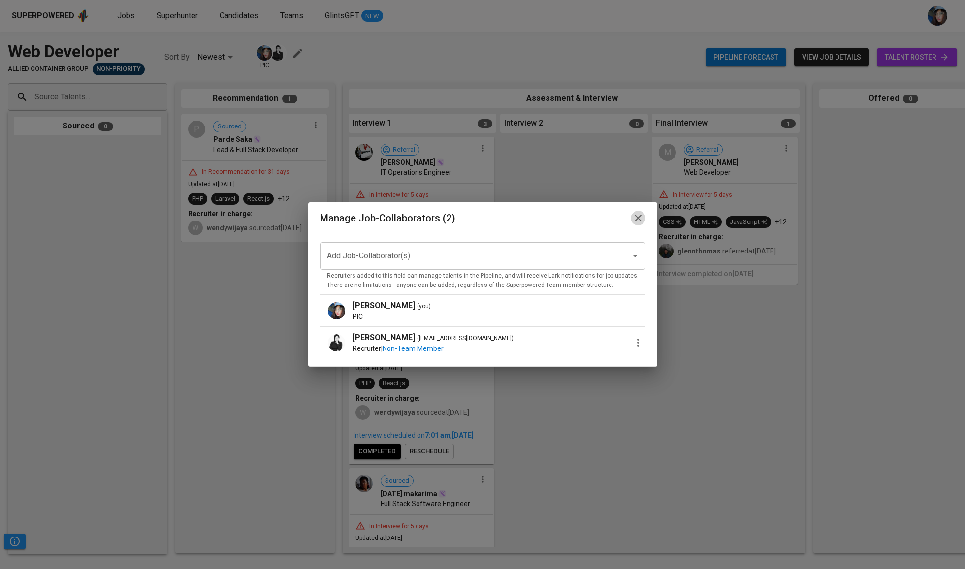
click at [632, 218] on icon "button" at bounding box center [638, 218] width 12 height 12
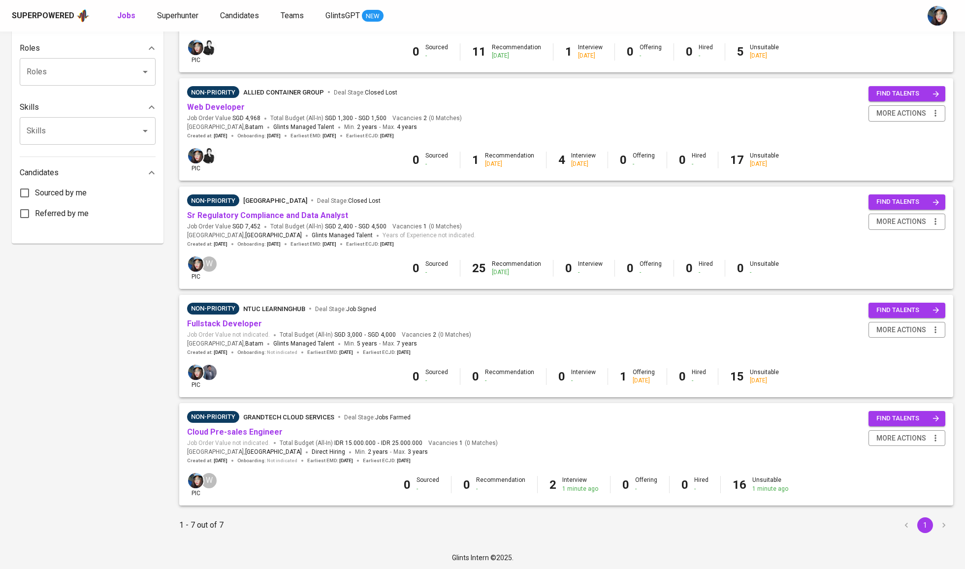
scroll to position [390, 0]
click at [260, 212] on link "Sr Regulatory Compliance and Data Analyst" at bounding box center [267, 215] width 161 height 9
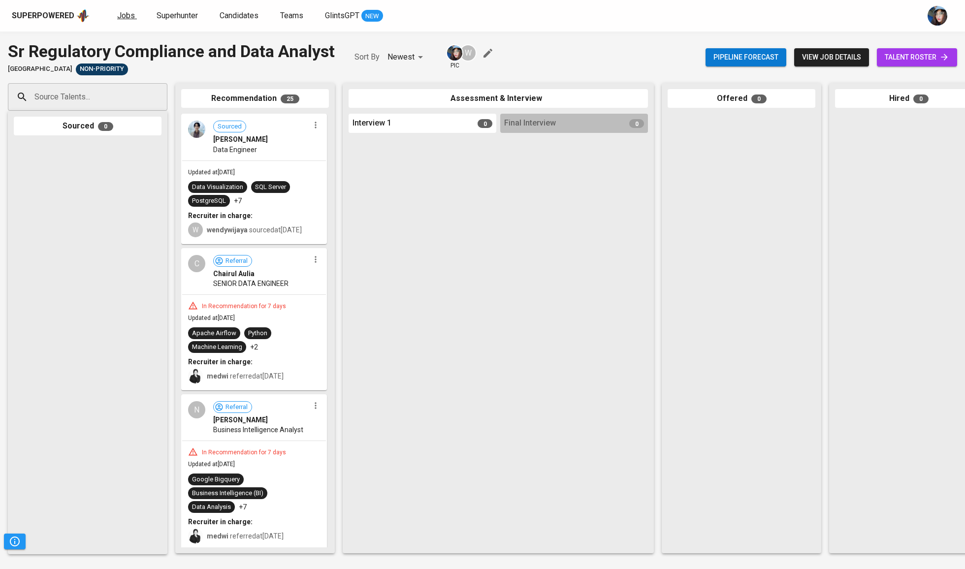
click at [123, 18] on span "Jobs" at bounding box center [126, 15] width 18 height 9
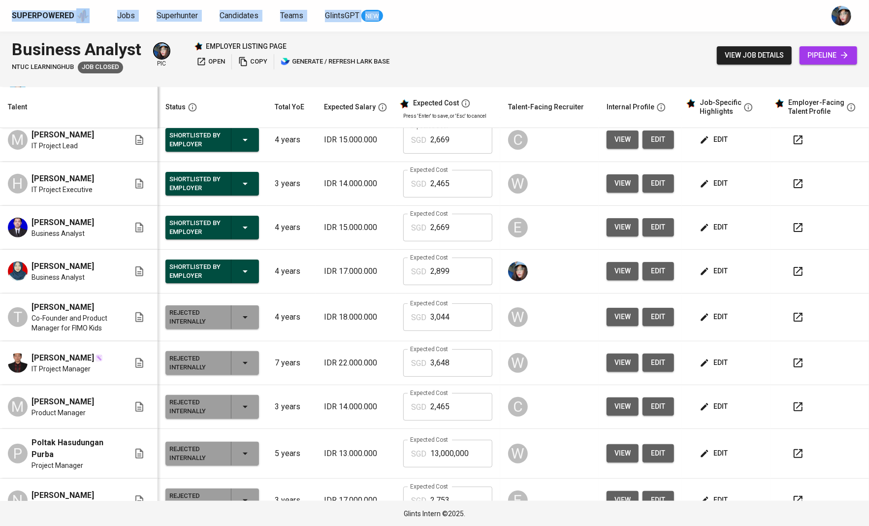
drag, startPoint x: 491, startPoint y: 14, endPoint x: 260, endPoint y: -50, distance: 239.6
click at [260, 0] on html "Superpowered Jobs Superhunter Candidates Teams GlintsGPT NEW Business Analyst N…" at bounding box center [434, 263] width 869 height 526
